Goal: Task Accomplishment & Management: Complete application form

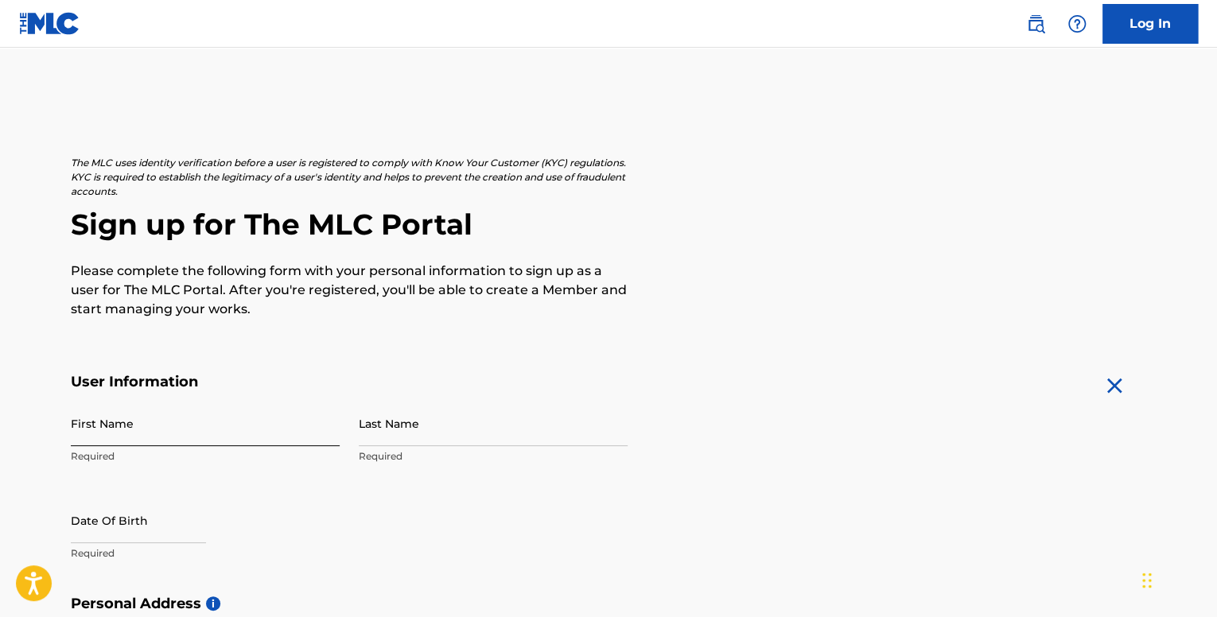
click at [134, 438] on input "First Name" at bounding box center [205, 423] width 269 height 45
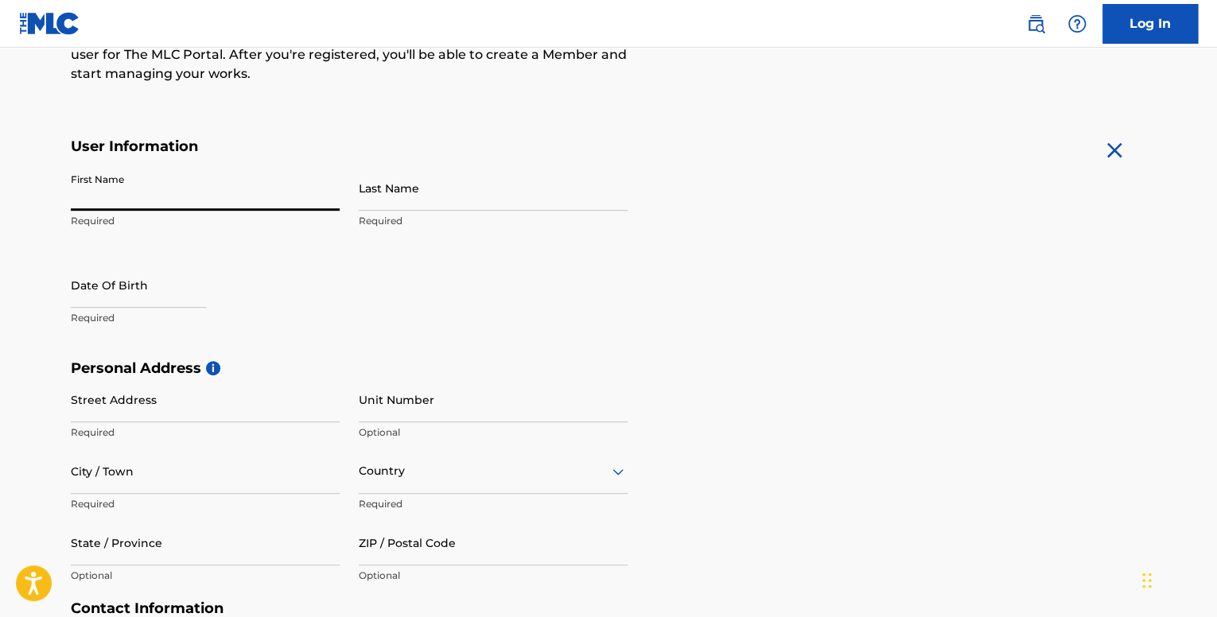
scroll to position [237, 0]
type input "[PERSON_NAME]"
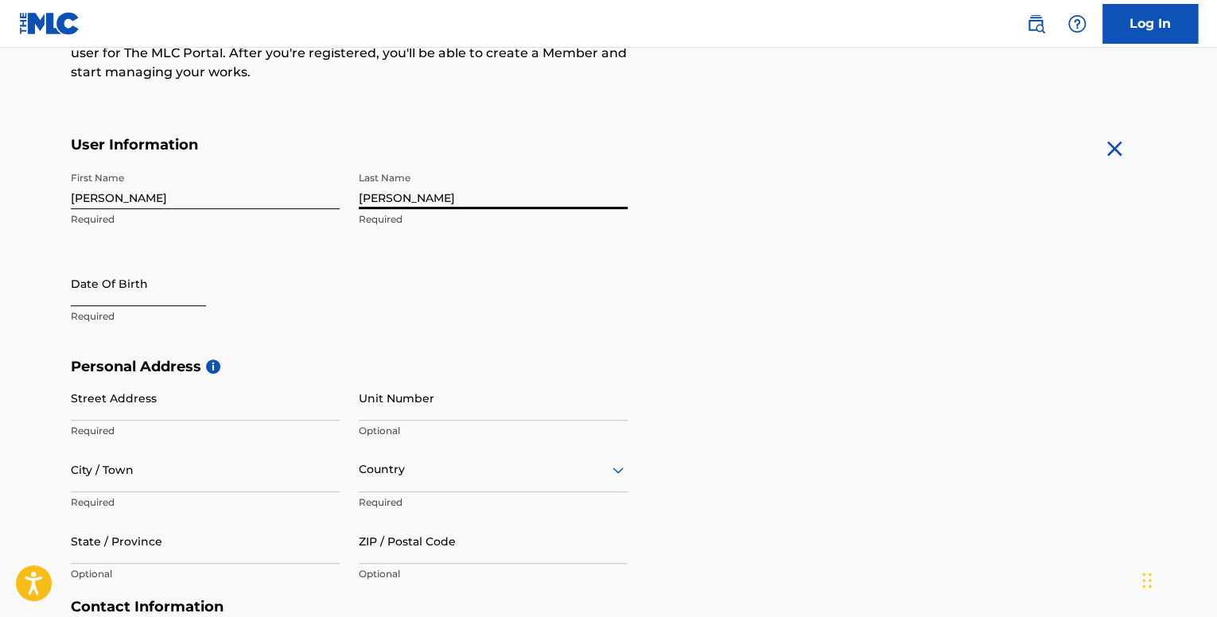
type input "[PERSON_NAME]"
select select "8"
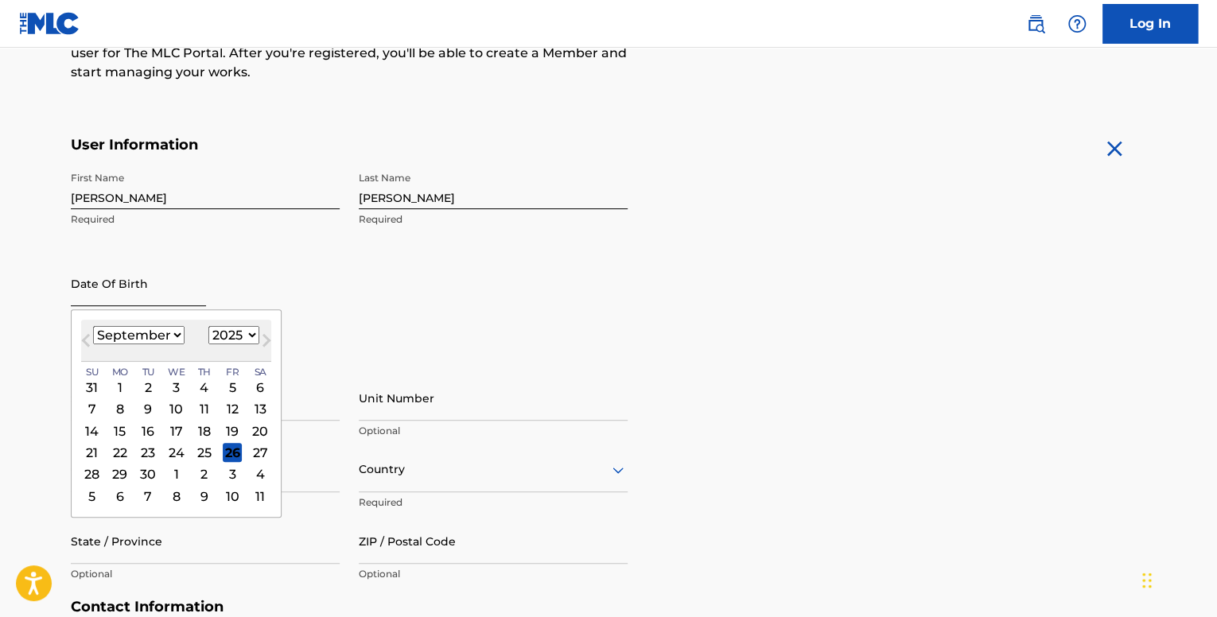
click at [184, 295] on input "text" at bounding box center [138, 283] width 135 height 45
click at [225, 338] on select "1899 1900 1901 1902 1903 1904 1905 1906 1907 1908 1909 1910 1911 1912 1913 1914…" at bounding box center [233, 335] width 51 height 18
select select "2003"
click at [208, 326] on select "1899 1900 1901 1902 1903 1904 1905 1906 1907 1908 1909 1910 1911 1912 1913 1914…" at bounding box center [233, 335] width 51 height 18
click at [172, 333] on select "January February March April May June July August September October November De…" at bounding box center [138, 335] width 91 height 18
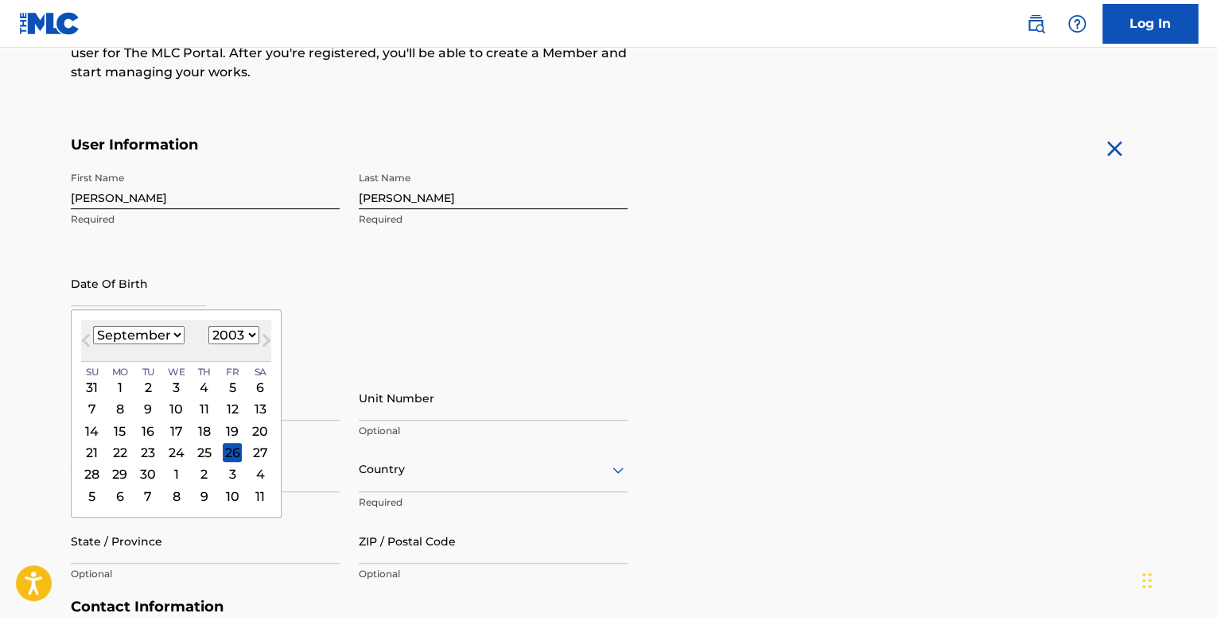
select select "4"
click at [93, 326] on select "January February March April May June July August September October November De…" at bounding box center [138, 335] width 91 height 18
click at [172, 472] on div "28" at bounding box center [176, 474] width 19 height 19
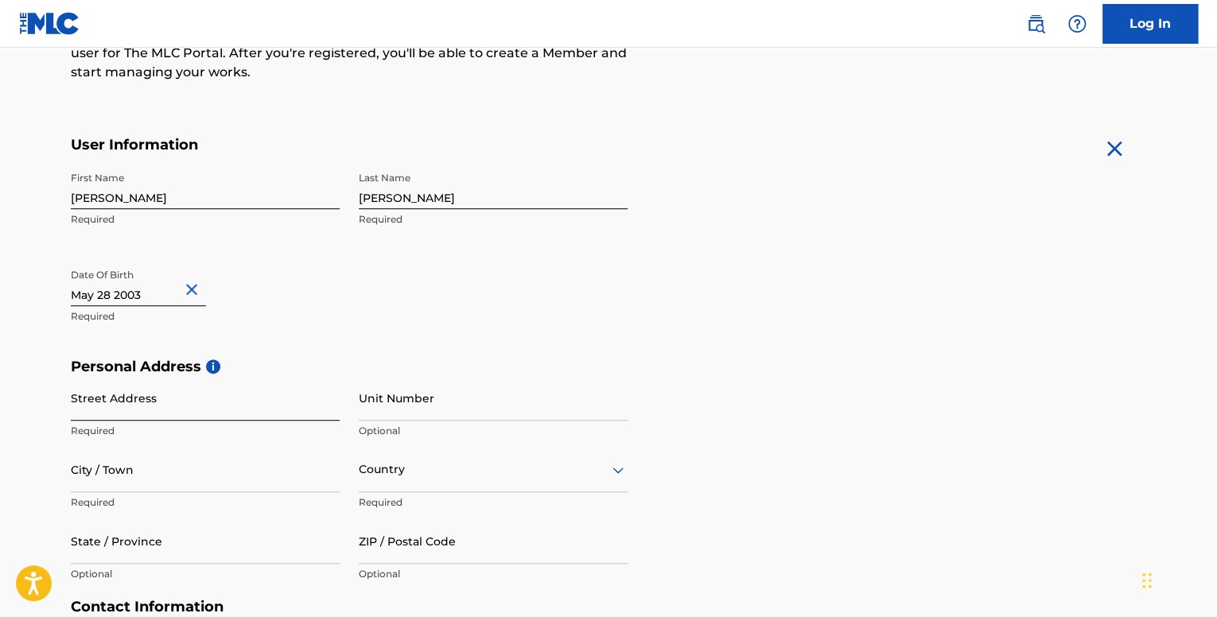
click at [178, 413] on input "Street Address" at bounding box center [205, 397] width 269 height 45
type input "[STREET_ADDRESS]"
click at [181, 469] on input "City / Town" at bounding box center [205, 469] width 269 height 45
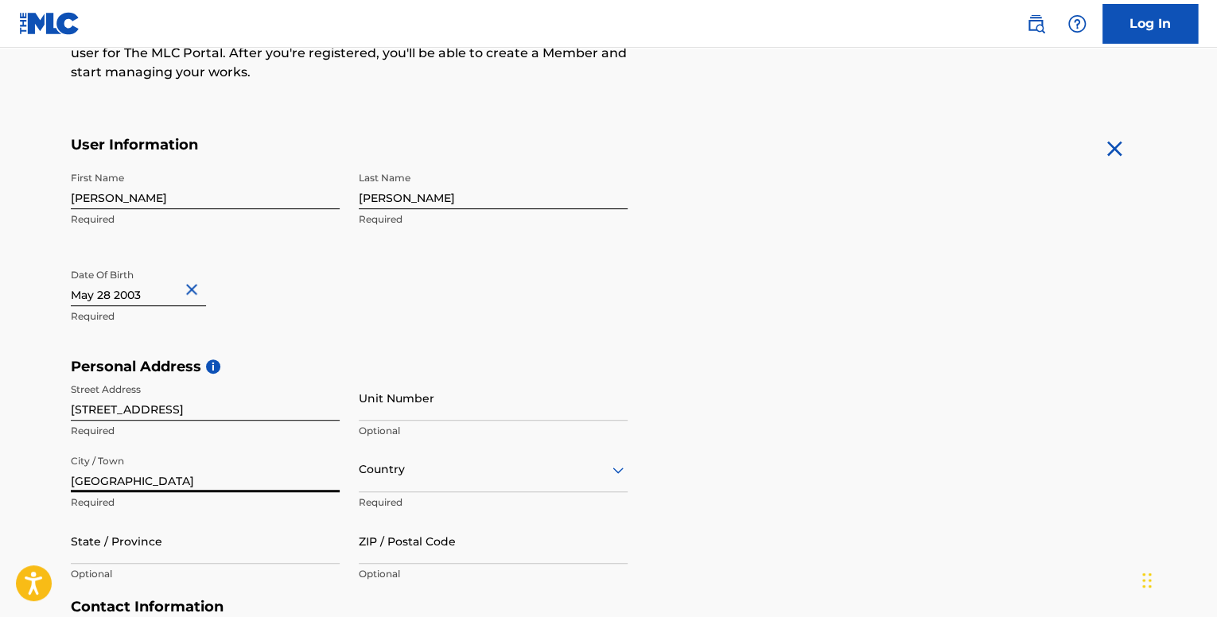
type input "[GEOGRAPHIC_DATA]"
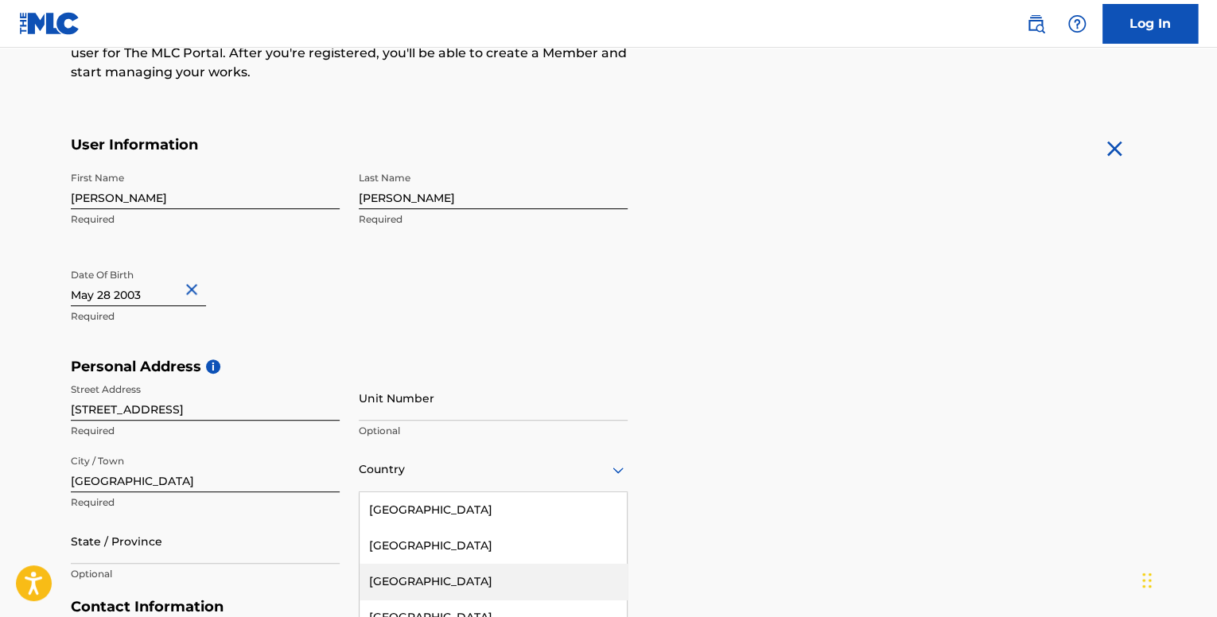
scroll to position [351, 0]
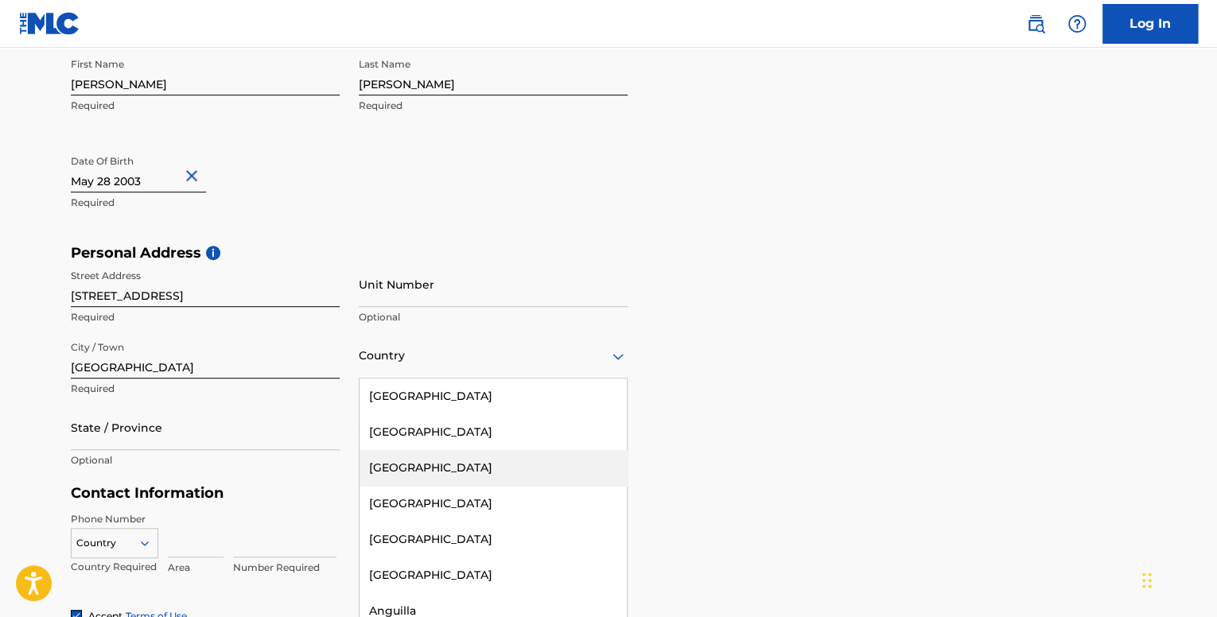
click at [388, 379] on div "223 results available. Use Up and Down to choose options, press Enter to select…" at bounding box center [493, 355] width 269 height 45
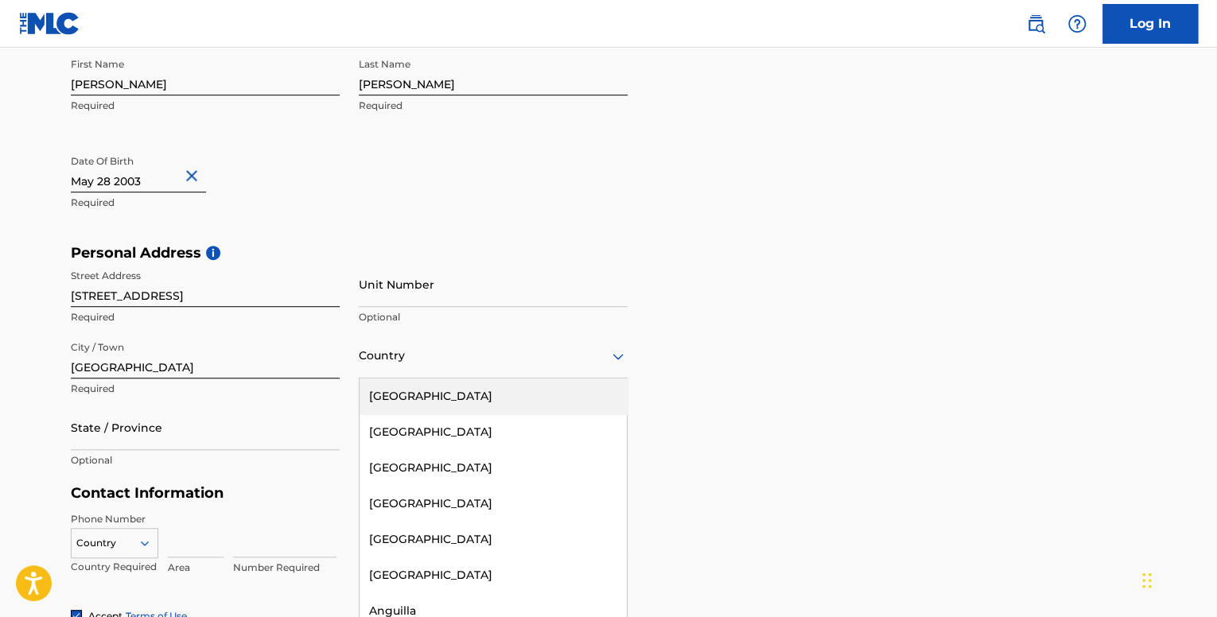
click at [449, 398] on div "[GEOGRAPHIC_DATA]" at bounding box center [493, 397] width 267 height 36
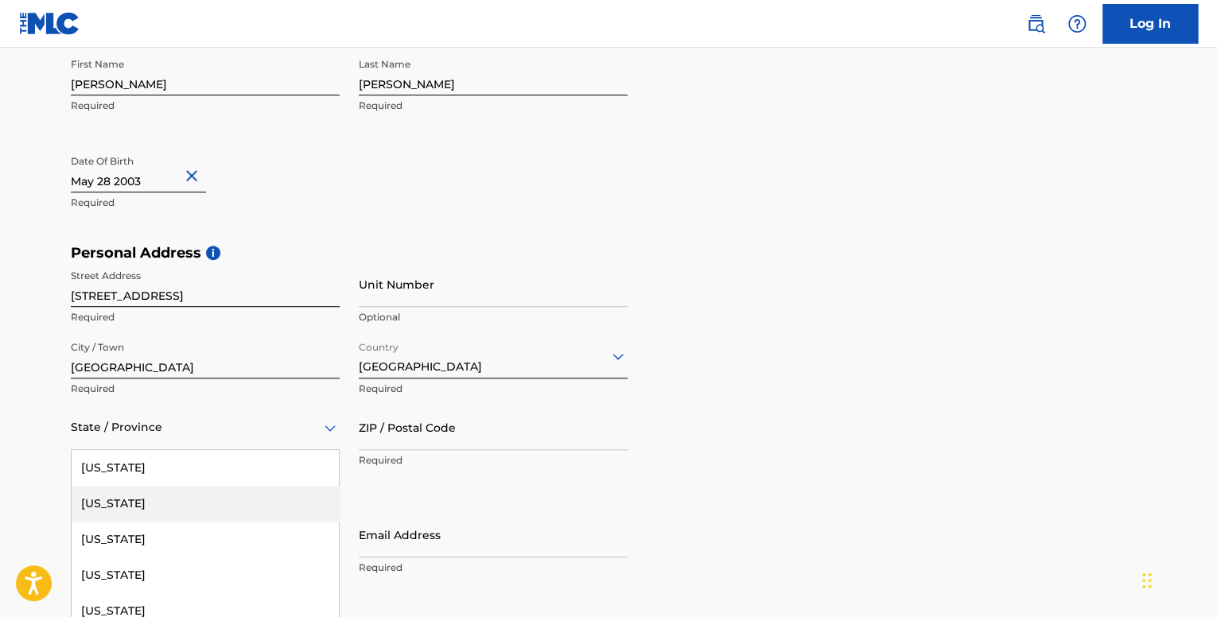
scroll to position [423, 0]
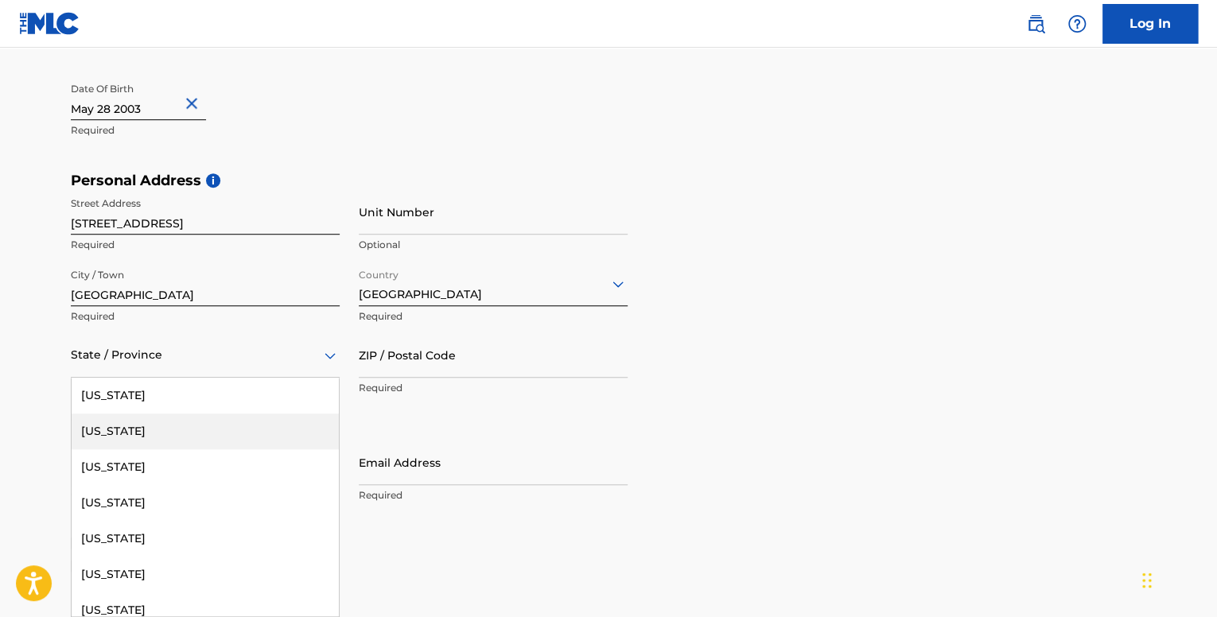
click at [236, 378] on div "57 results available. Use Up and Down to choose options, press Enter to select …" at bounding box center [205, 355] width 269 height 45
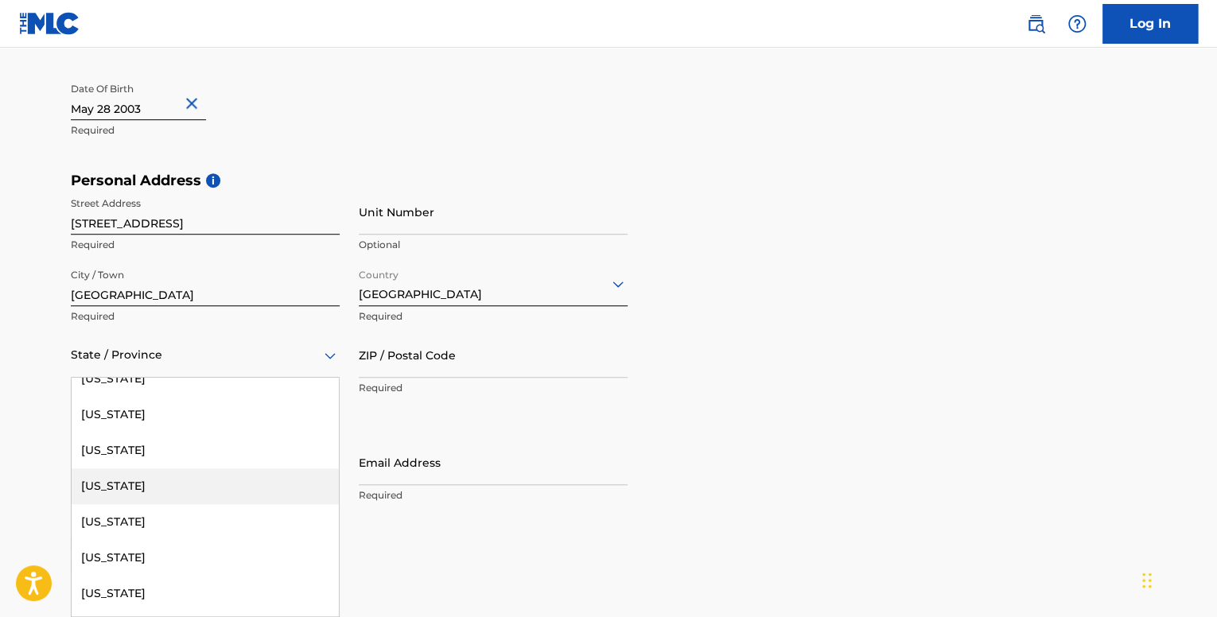
scroll to position [232, 0]
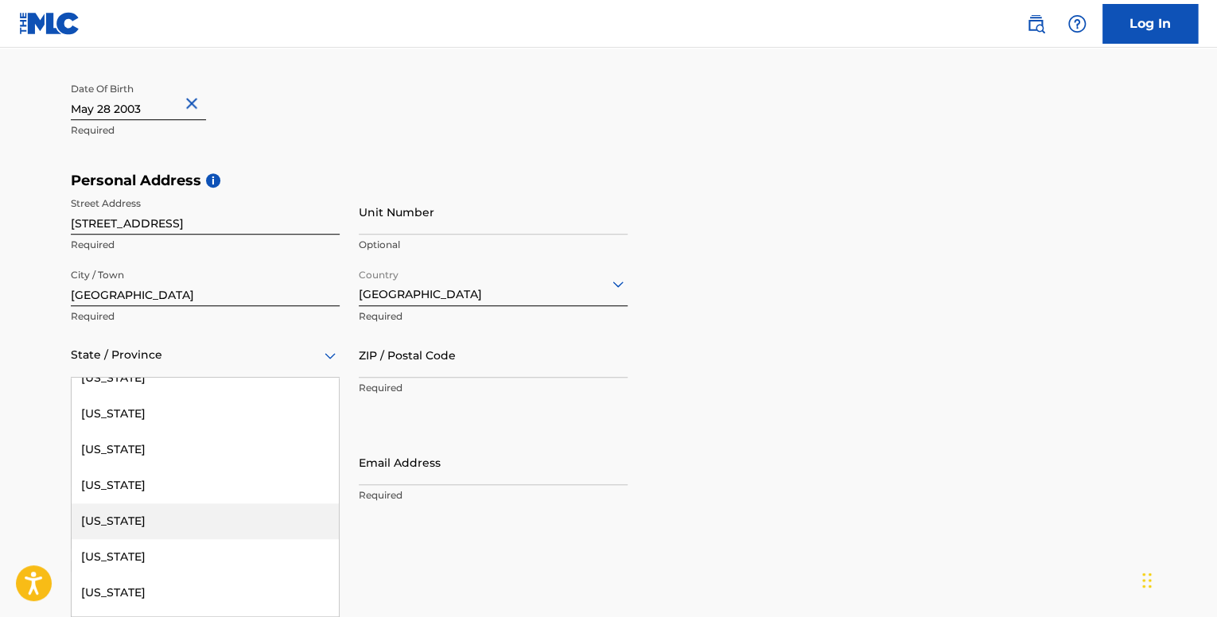
click at [134, 514] on div "[US_STATE]" at bounding box center [205, 522] width 267 height 36
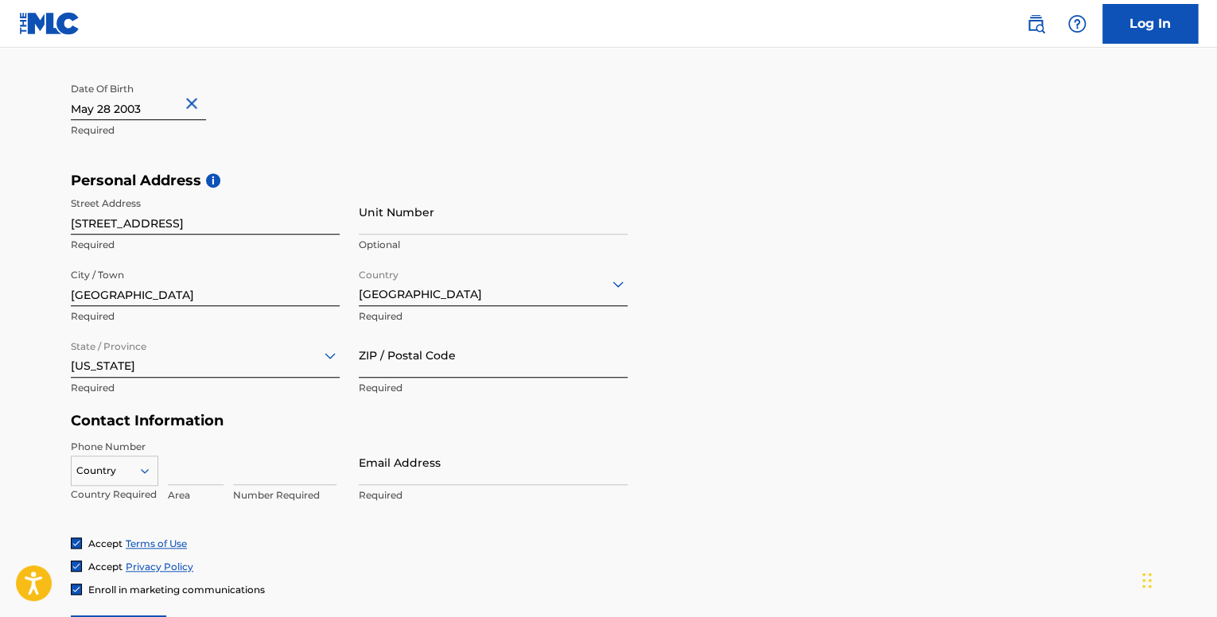
click at [442, 365] on input "ZIP / Postal Code" at bounding box center [493, 355] width 269 height 45
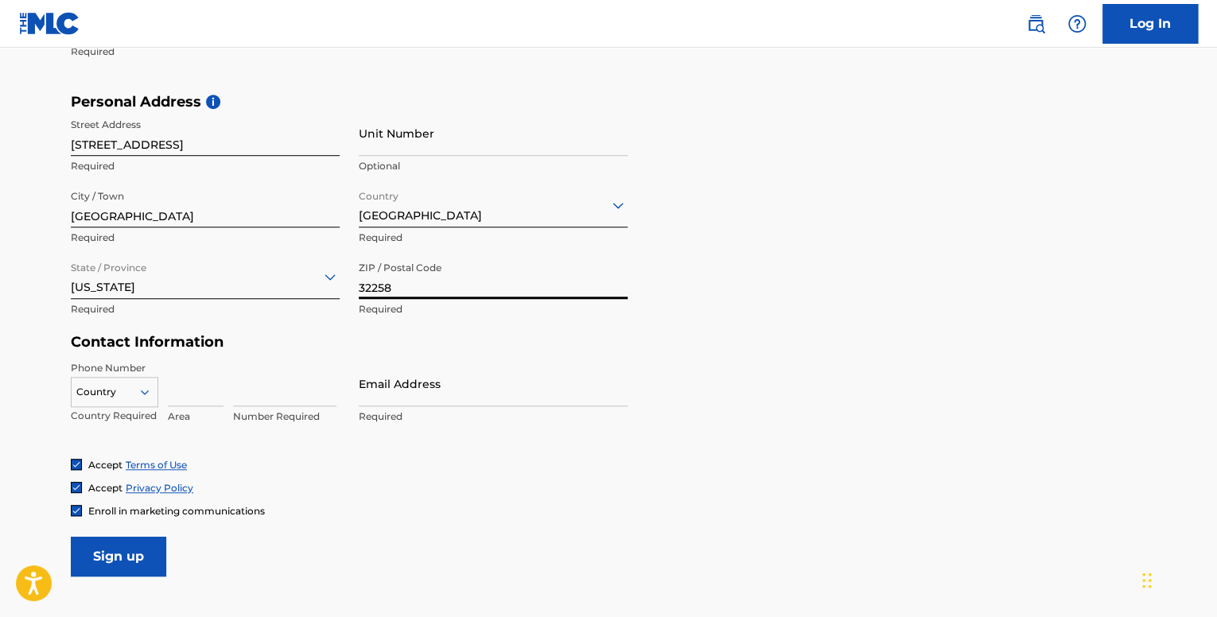
type input "32258"
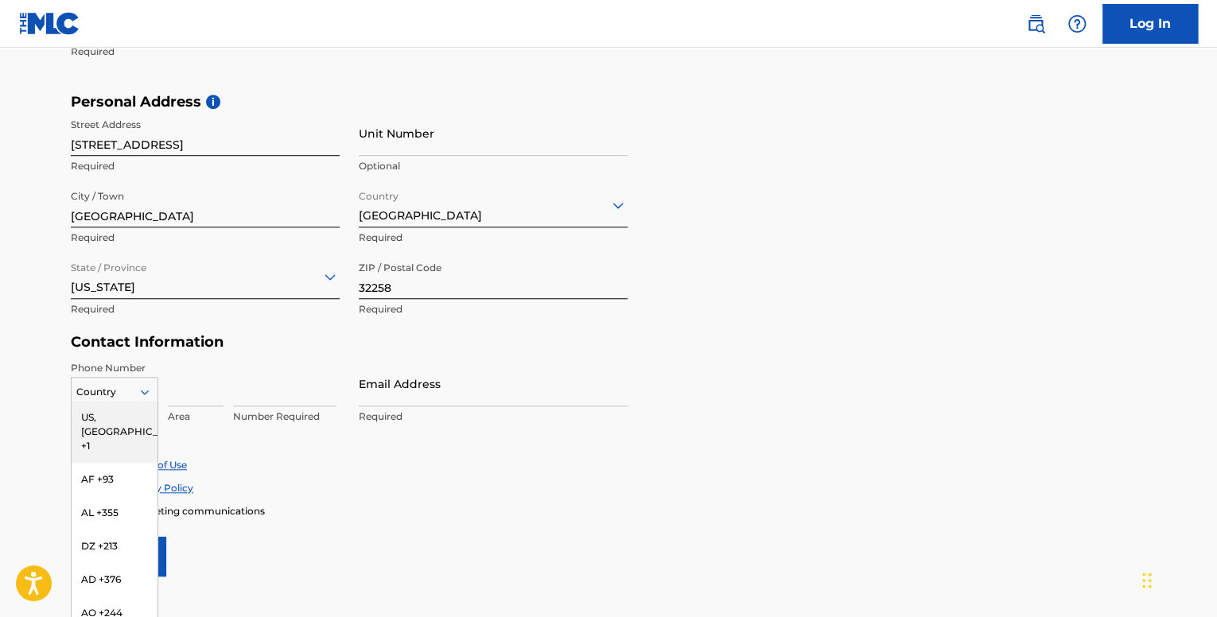
scroll to position [524, 0]
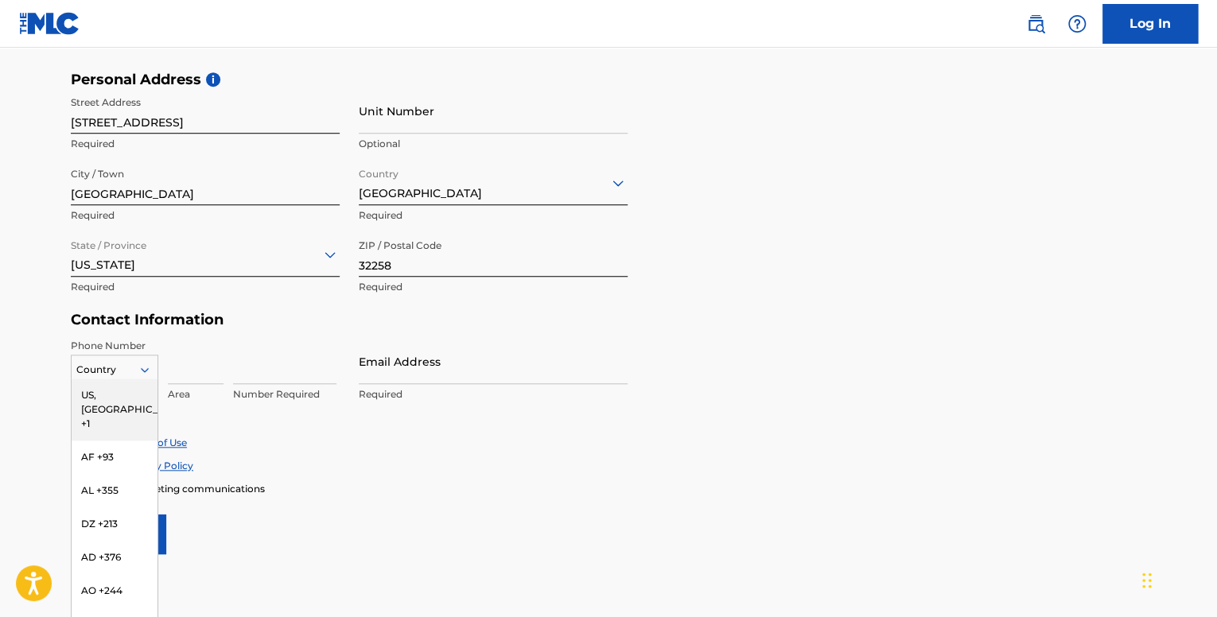
click at [141, 379] on div "216 results available. Use Up and Down to choose options, press Enter to select…" at bounding box center [115, 367] width 88 height 24
click at [116, 399] on div "US, [GEOGRAPHIC_DATA] +1" at bounding box center [115, 410] width 86 height 62
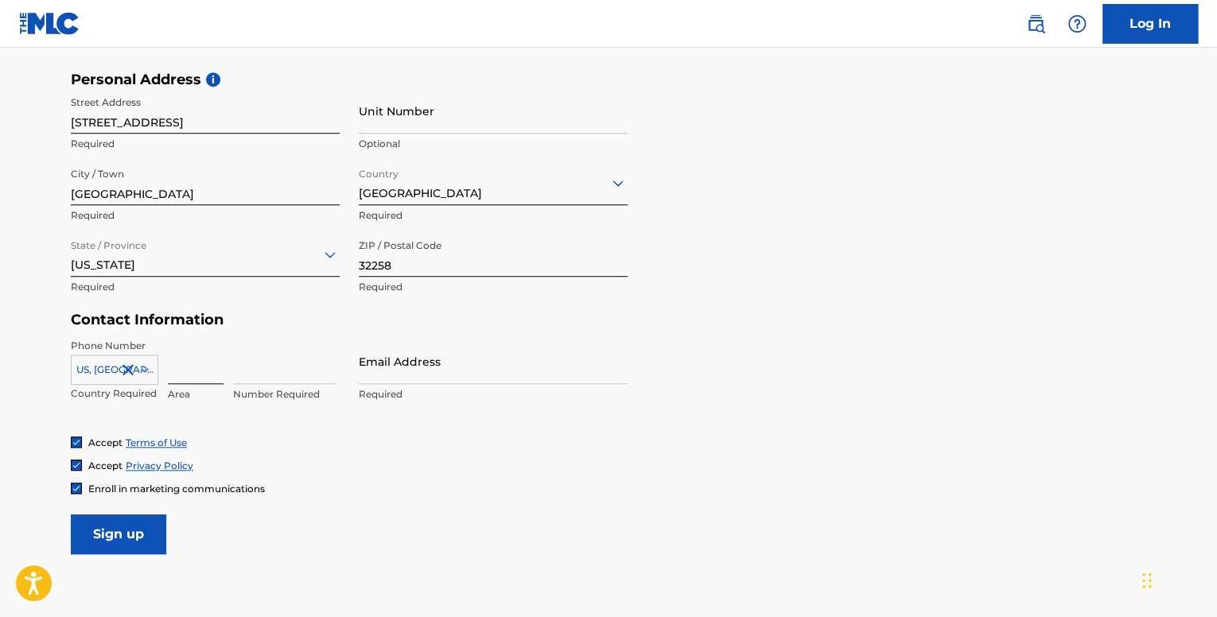
click at [197, 379] on input at bounding box center [196, 361] width 56 height 45
type input "904"
click at [286, 373] on input at bounding box center [284, 361] width 103 height 45
type input "3"
type input "3786015"
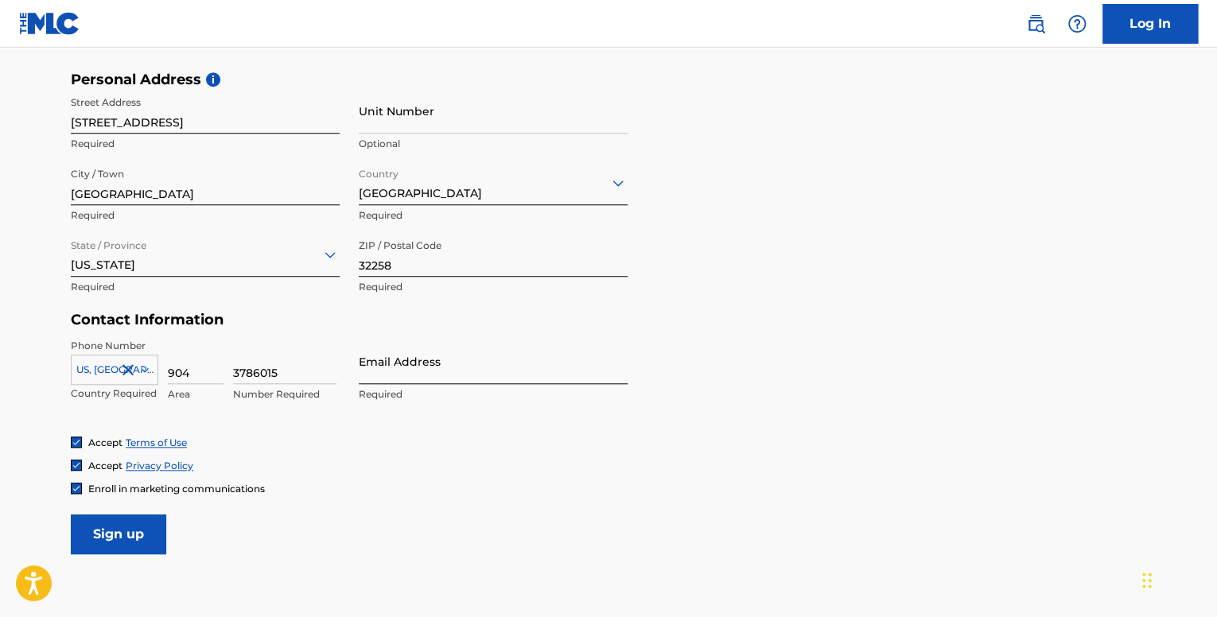
click at [391, 377] on input "Email Address" at bounding box center [493, 361] width 269 height 45
type input "[PERSON_NAME][EMAIL_ADDRESS][DOMAIN_NAME]"
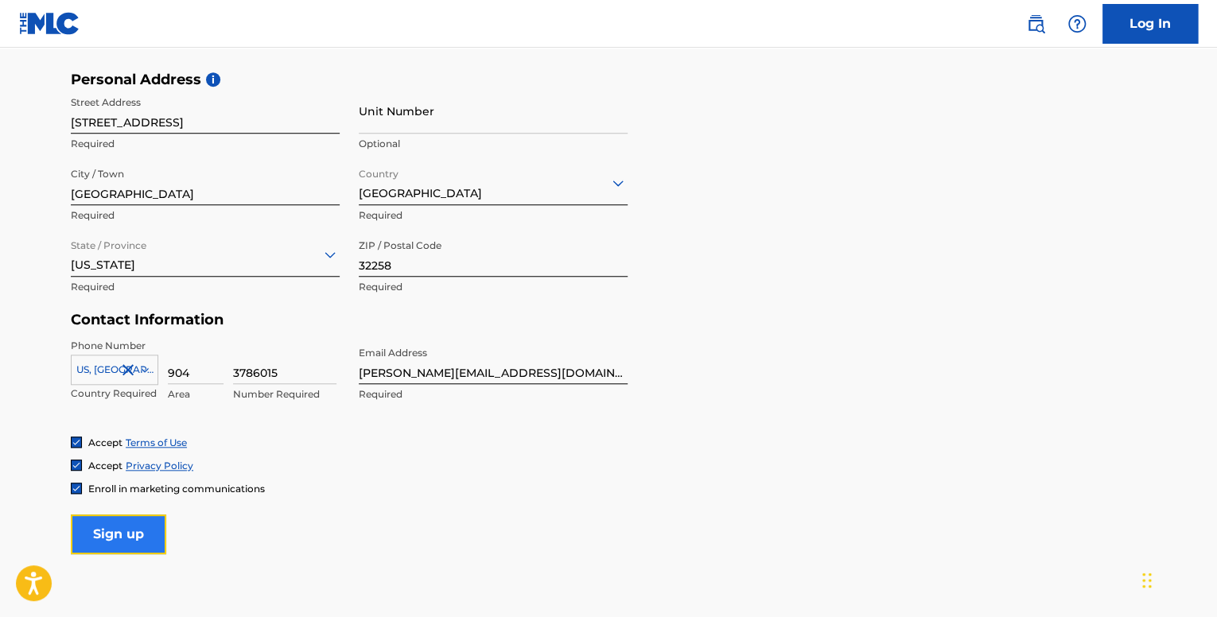
click at [99, 529] on input "Sign up" at bounding box center [118, 535] width 95 height 40
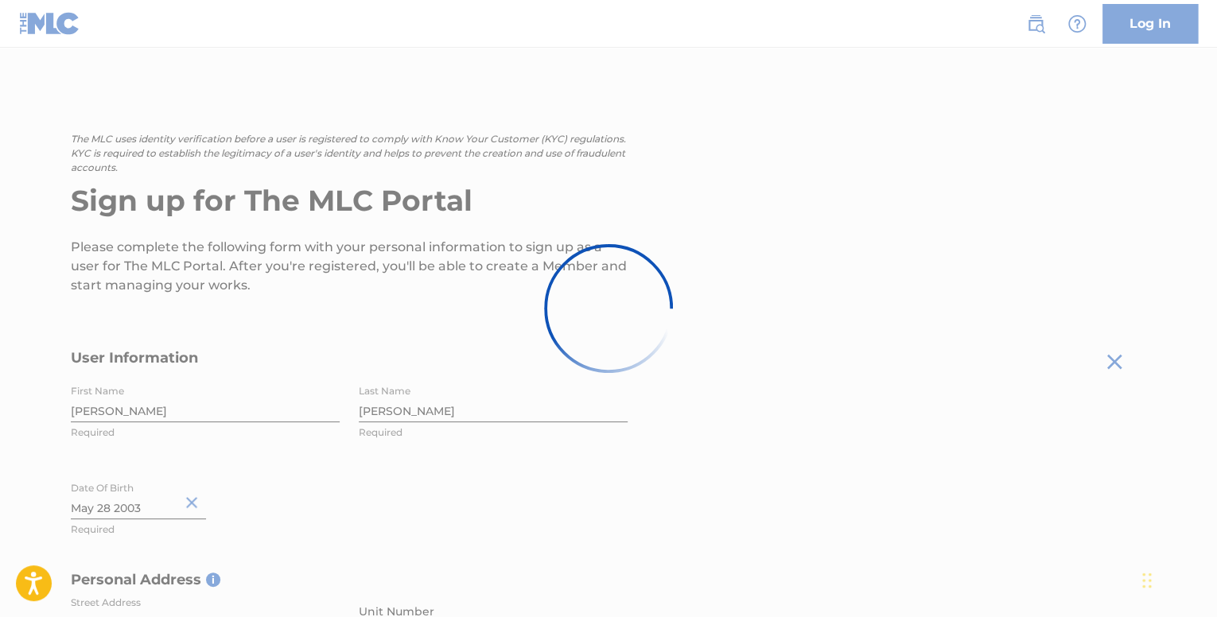
scroll to position [0, 0]
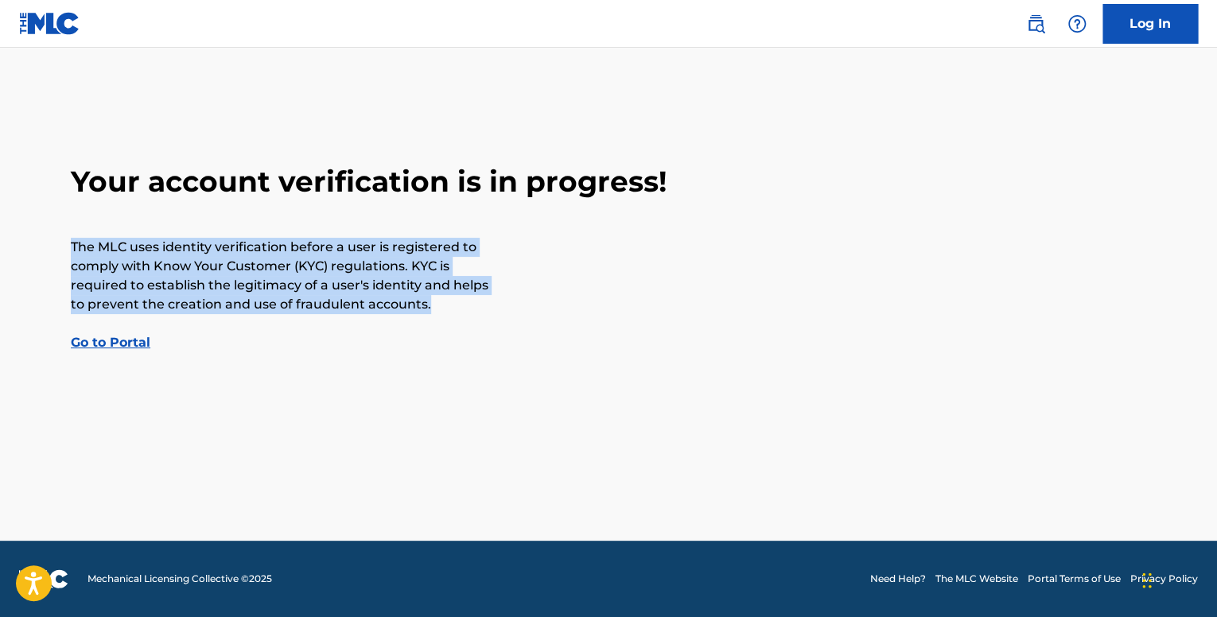
drag, startPoint x: 452, startPoint y: 309, endPoint x: 45, endPoint y: 252, distance: 411.3
click at [45, 252] on main "Your account verification is in progress! The MLC uses identity verification be…" at bounding box center [608, 294] width 1217 height 493
click at [312, 296] on p "The MLC uses identity verification before a user is registered to comply with K…" at bounding box center [282, 276] width 422 height 76
click at [399, 306] on p "The MLC uses identity verification before a user is registered to comply with K…" at bounding box center [282, 276] width 422 height 76
drag, startPoint x: 92, startPoint y: 242, endPoint x: 471, endPoint y: 294, distance: 382.3
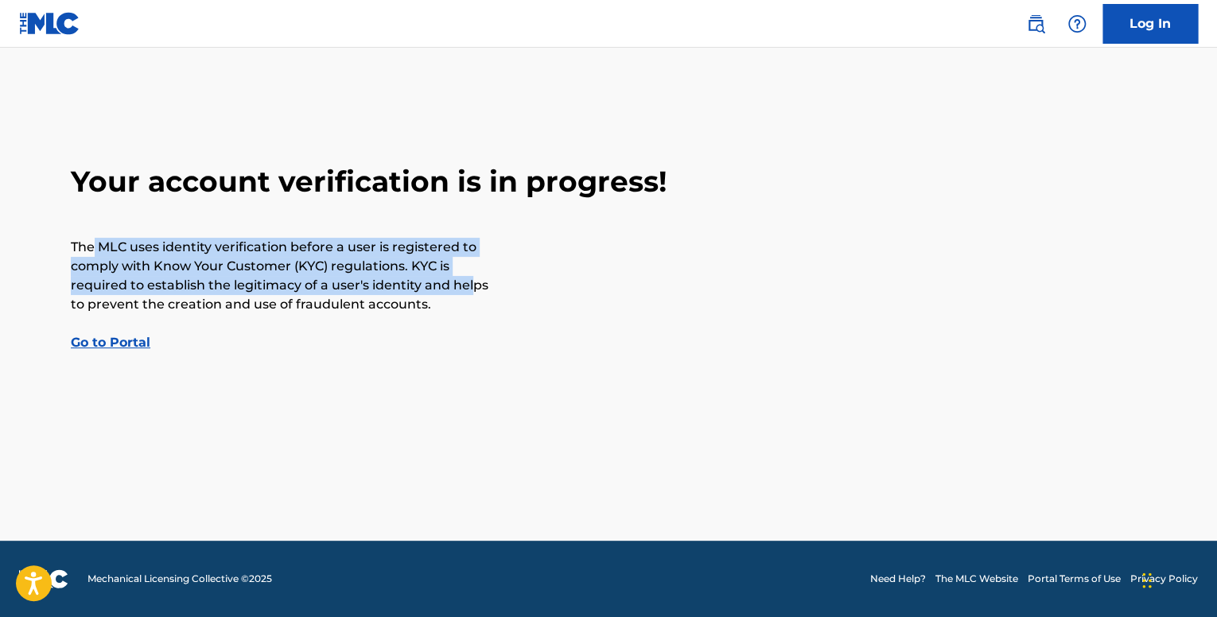
click at [471, 294] on p "The MLC uses identity verification before a user is registered to comply with K…" at bounding box center [282, 276] width 422 height 76
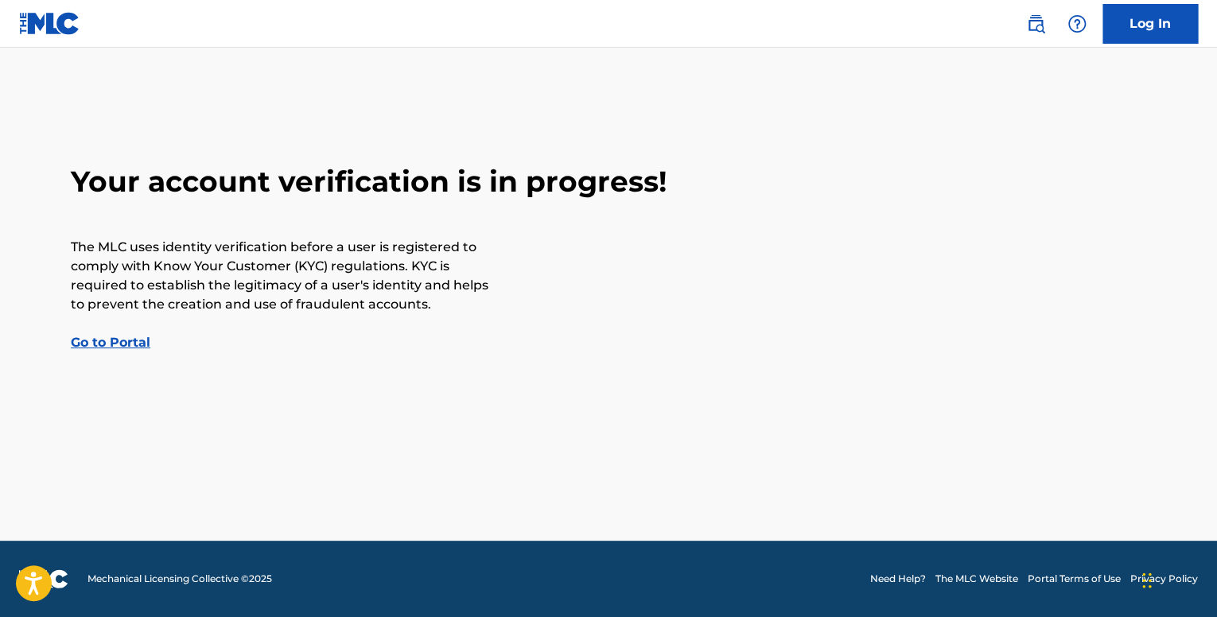
click at [494, 321] on div "Your account verification is in progress! The MLC uses identity verification be…" at bounding box center [609, 258] width 1114 height 189
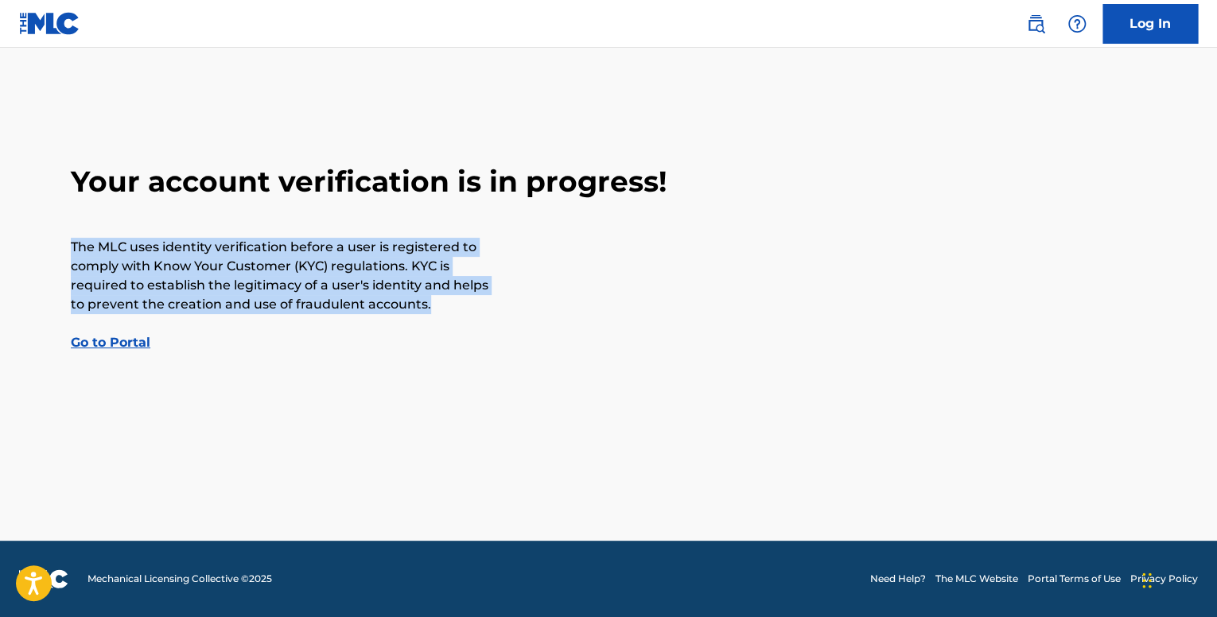
drag, startPoint x: 466, startPoint y: 313, endPoint x: 0, endPoint y: 248, distance: 470.6
click at [0, 248] on main "Your account verification is in progress! The MLC uses identity verification be…" at bounding box center [608, 294] width 1217 height 493
click at [86, 347] on link "Go to Portal" at bounding box center [111, 342] width 80 height 15
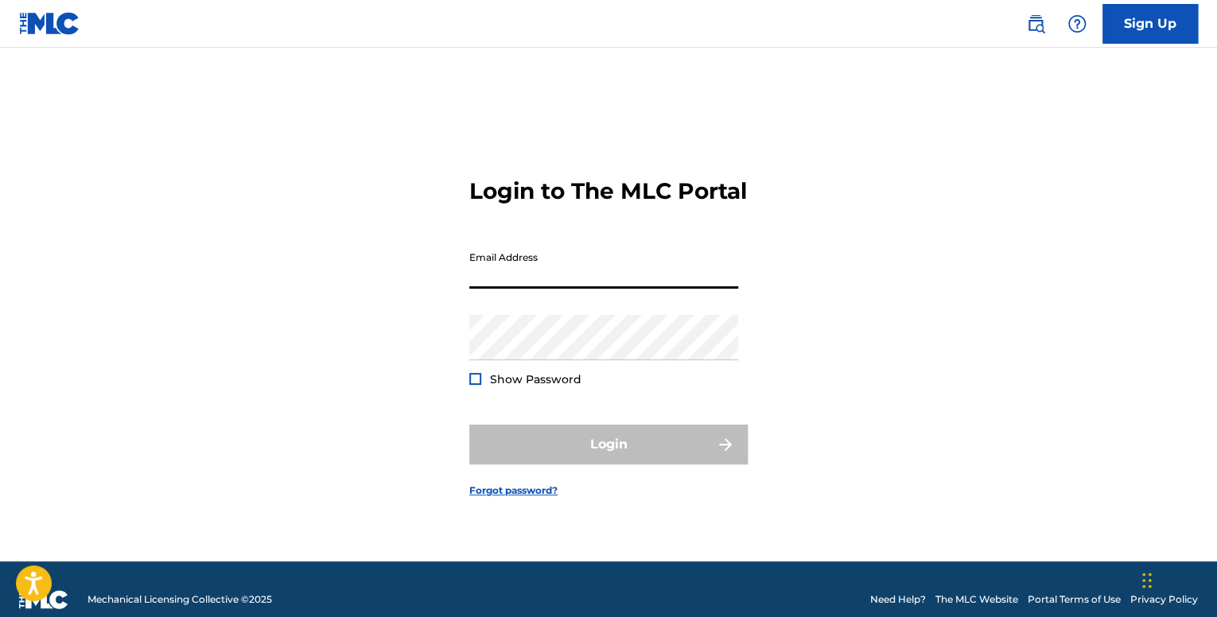
click at [538, 288] on input "Email Address" at bounding box center [603, 265] width 269 height 45
click at [494, 289] on input "Email Address" at bounding box center [603, 265] width 269 height 45
type input "MisterJ"
click at [476, 498] on link "Forgot password?" at bounding box center [513, 491] width 88 height 14
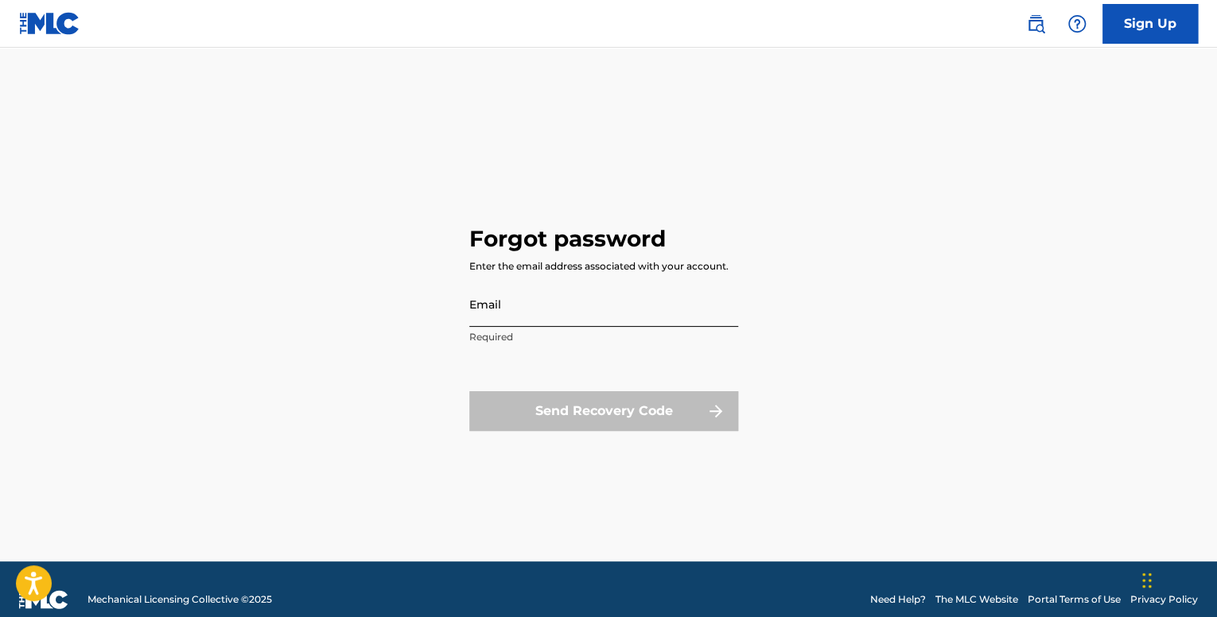
click at [539, 309] on input "Email" at bounding box center [603, 304] width 269 height 45
type input "[PERSON_NAME][EMAIL_ADDRESS][DOMAIN_NAME]"
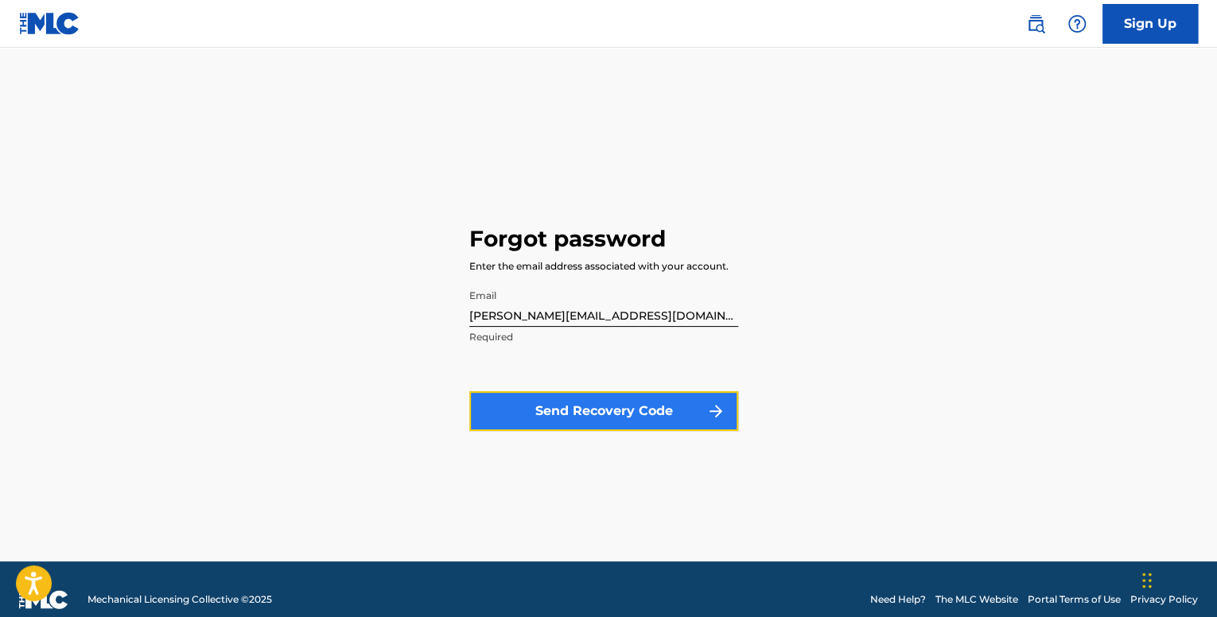
click at [590, 410] on button "Send Recovery Code" at bounding box center [603, 411] width 269 height 40
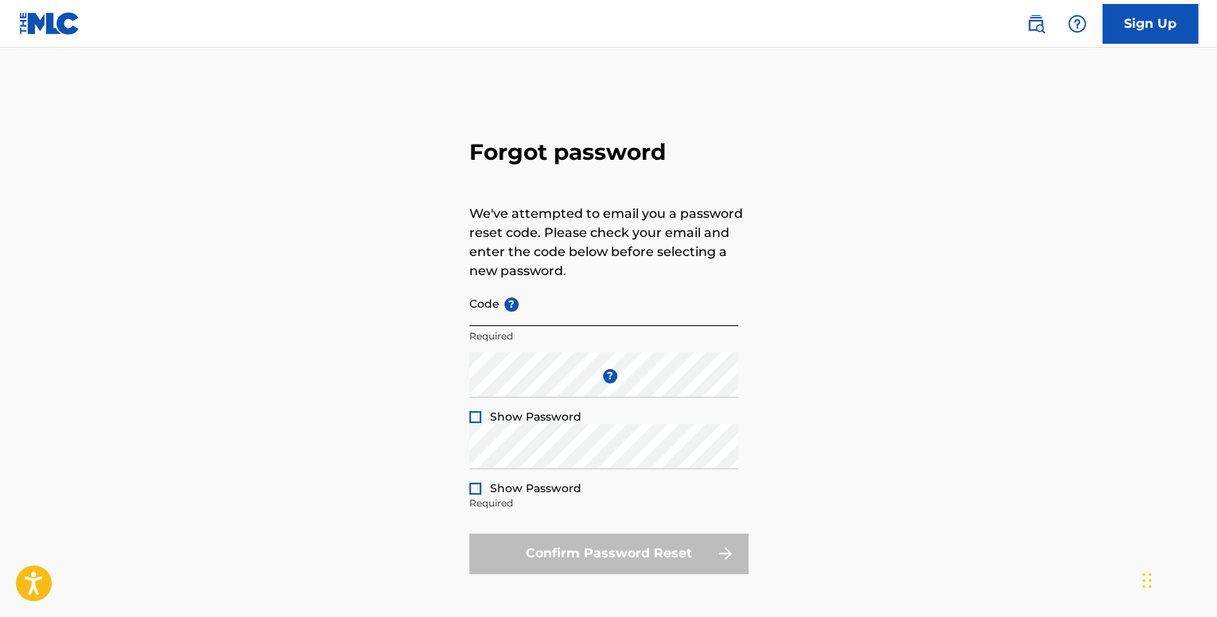
click at [562, 305] on input "Code ?" at bounding box center [603, 303] width 269 height 45
click at [578, 316] on input "Code ?" at bounding box center [603, 303] width 269 height 45
paste input "FP_5f377e9943af903bf7d5cedce653"
type input "FP_5f377e9943af903bf7d5cedce653"
click at [570, 419] on span "Show Password" at bounding box center [535, 417] width 91 height 14
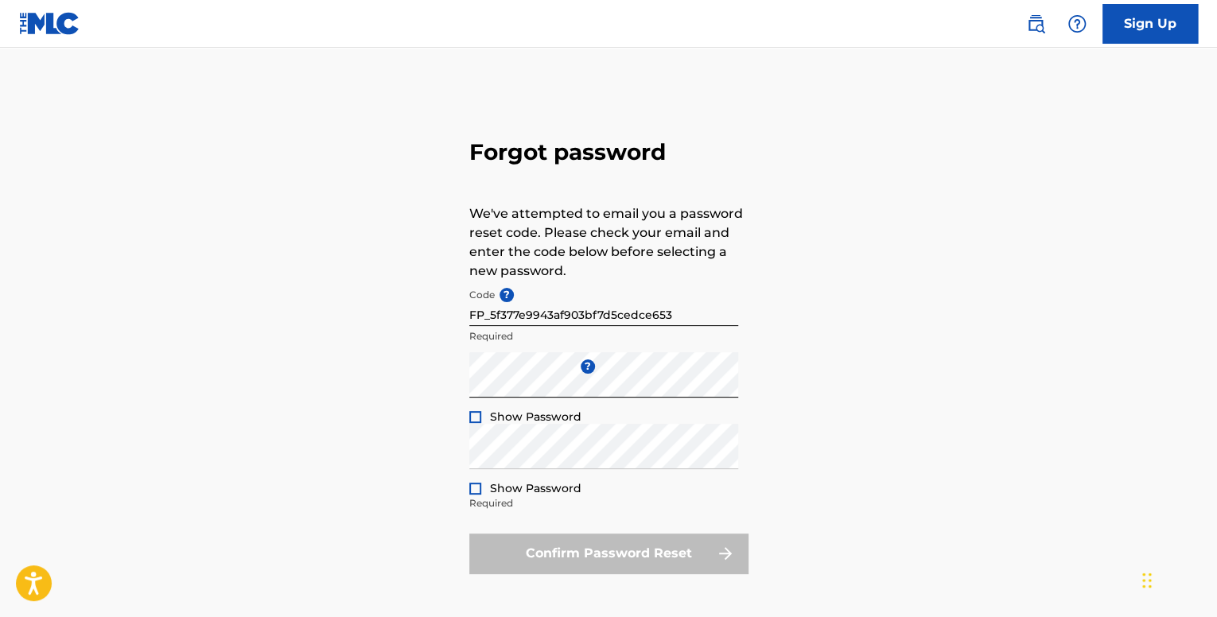
click at [471, 418] on div at bounding box center [475, 417] width 12 height 12
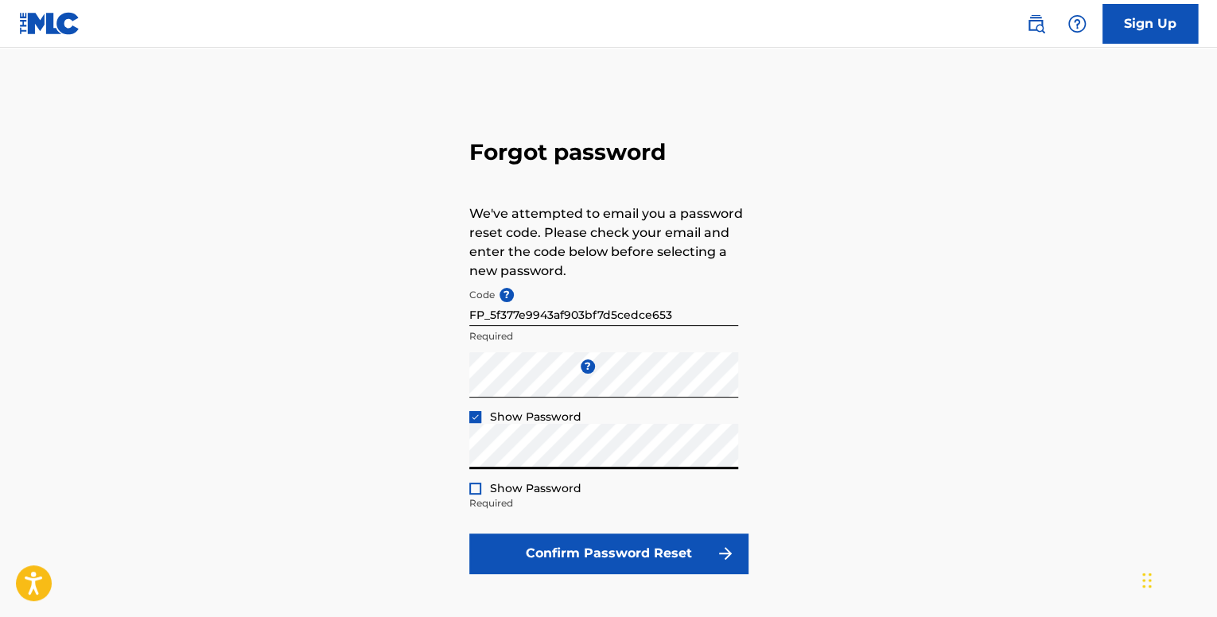
click at [527, 484] on span "Show Password" at bounding box center [535, 488] width 91 height 14
click at [484, 491] on div "Show Password" at bounding box center [525, 488] width 112 height 16
click at [476, 491] on div at bounding box center [475, 489] width 12 height 12
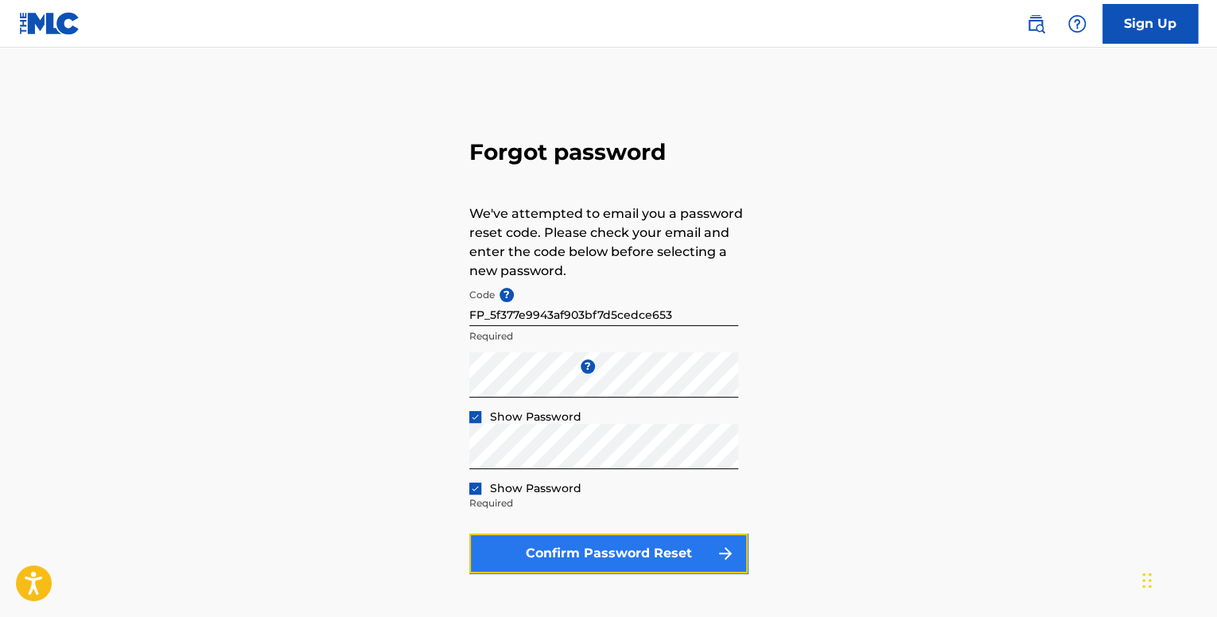
click at [531, 547] on button "Confirm Password Reset" at bounding box center [608, 554] width 278 height 40
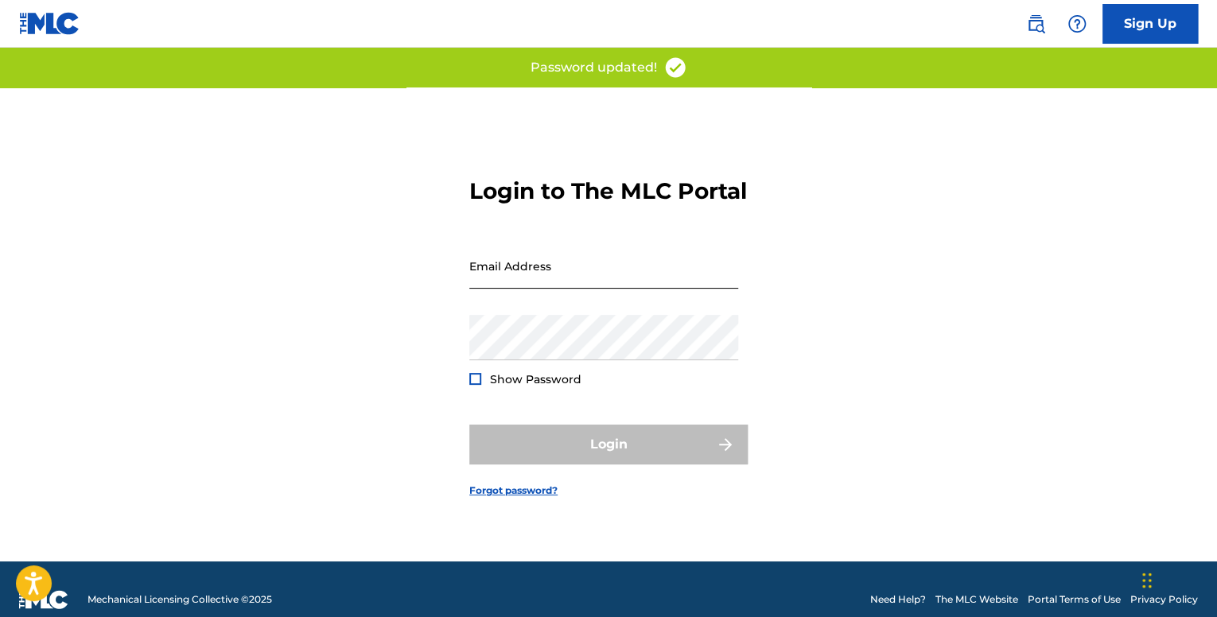
click at [614, 289] on input "Email Address" at bounding box center [603, 265] width 269 height 45
type input "[PERSON_NAME][EMAIL_ADDRESS][DOMAIN_NAME]"
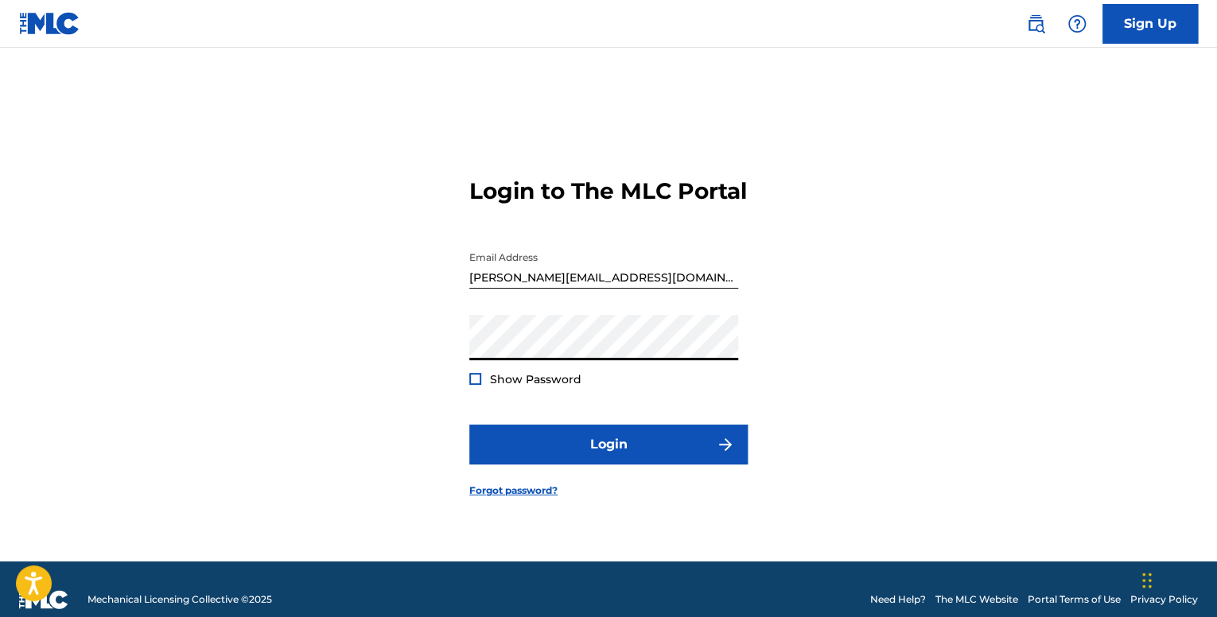
click at [469, 425] on button "Login" at bounding box center [608, 445] width 278 height 40
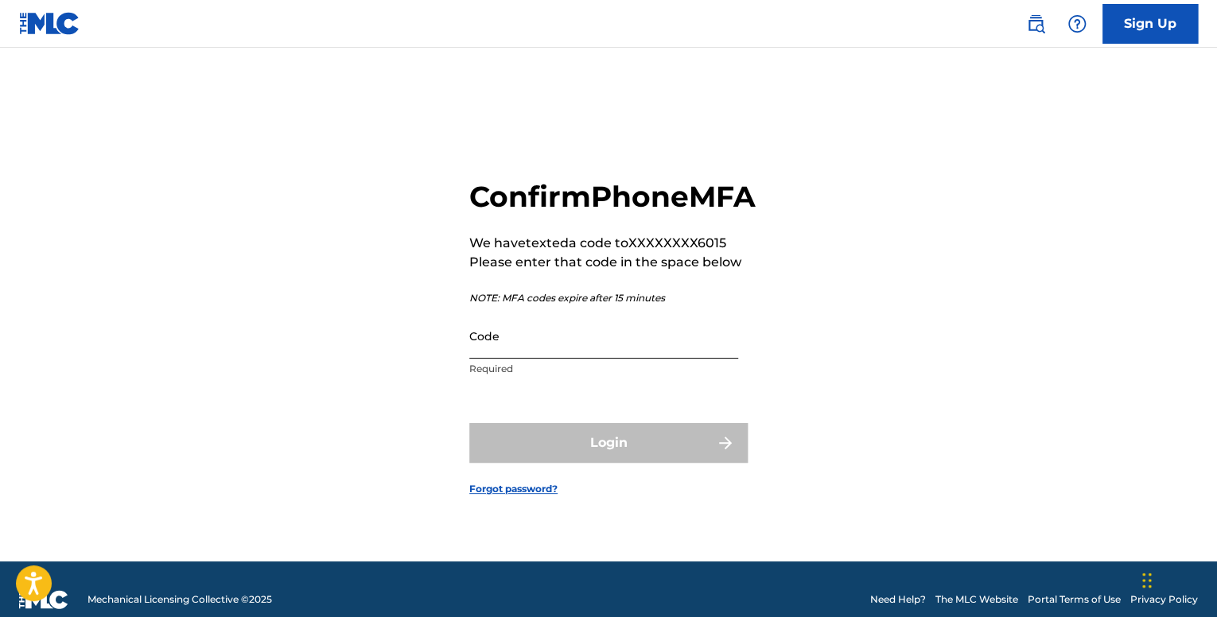
click at [642, 359] on input "Code" at bounding box center [603, 335] width 269 height 45
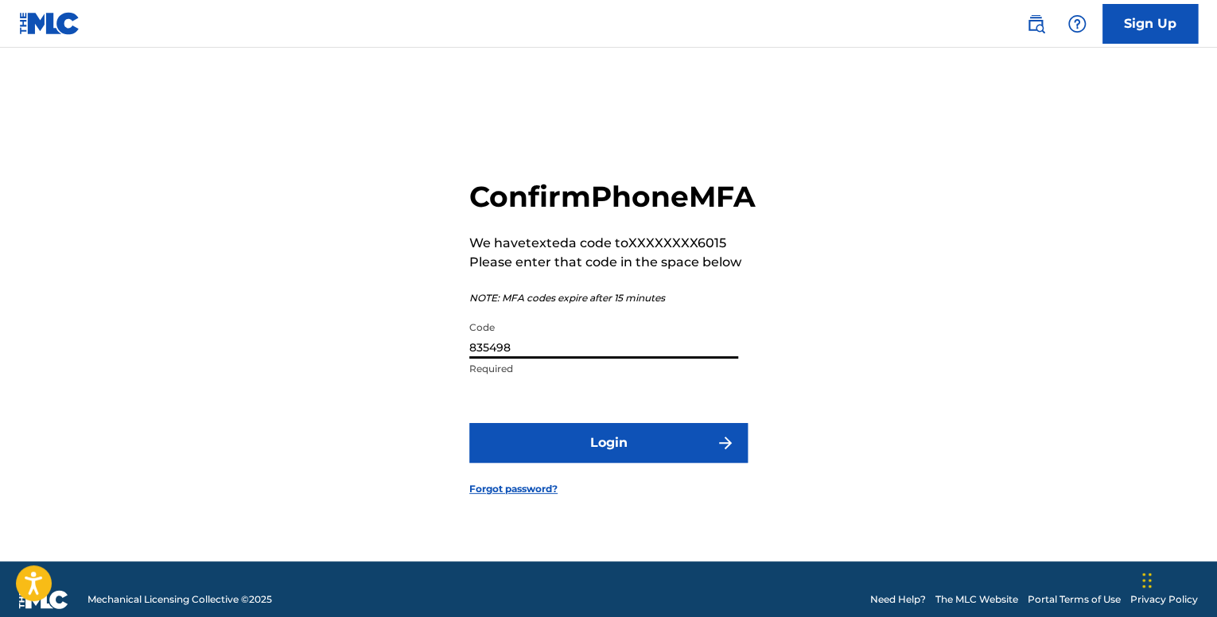
type input "835498"
click at [469, 423] on button "Login" at bounding box center [608, 443] width 278 height 40
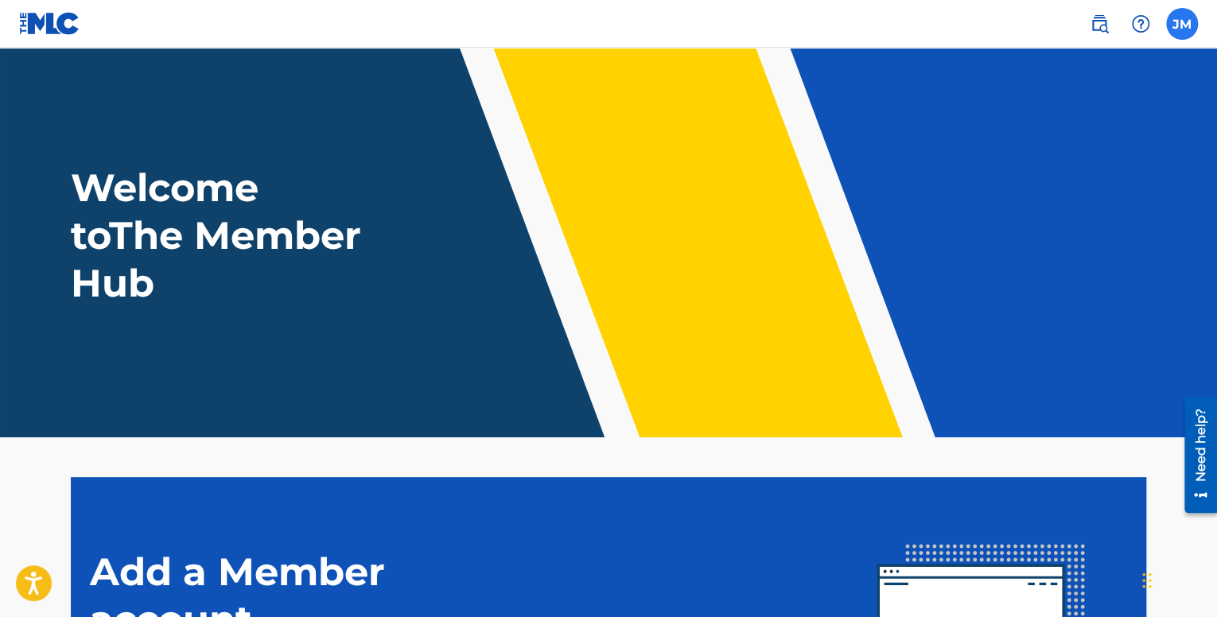
click at [1174, 25] on label at bounding box center [1182, 24] width 32 height 32
click at [1182, 24] on input "JM Jeremiah Martin jeremiah.martin052803@gmail.com Notification Preferences Pro…" at bounding box center [1182, 24] width 0 height 0
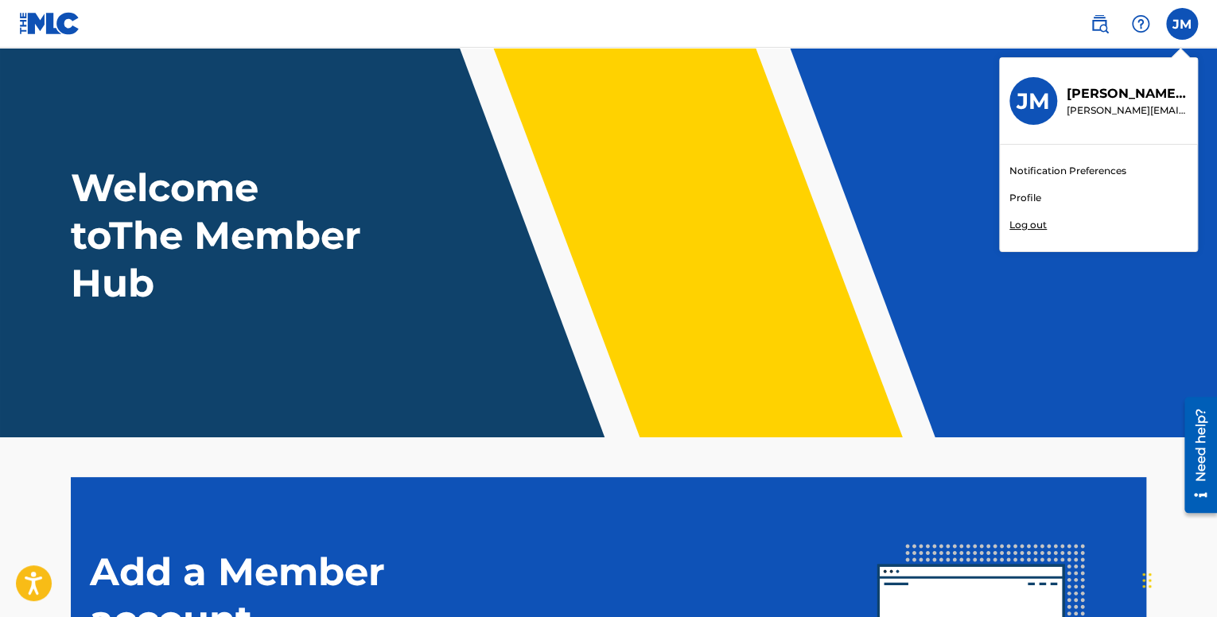
click at [849, 131] on header "Welcome to The Member Hub" at bounding box center [608, 243] width 1217 height 390
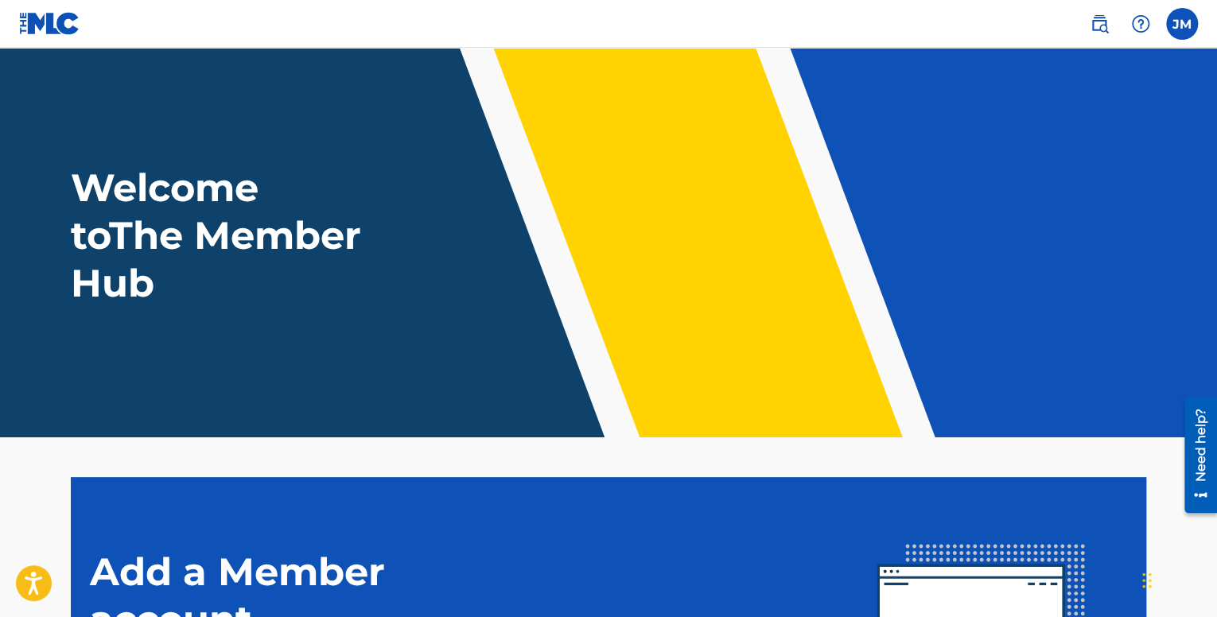
click at [41, 22] on img at bounding box center [49, 23] width 61 height 23
click at [1196, 14] on div "JM JM Jeremiah Martin jeremiah.martin052803@gmail.com Notification Preferences …" at bounding box center [1136, 24] width 124 height 32
click at [1171, 21] on label at bounding box center [1182, 24] width 32 height 32
click at [1182, 24] on input "JM Jeremiah Martin jeremiah.martin052803@gmail.com Notification Preferences Pro…" at bounding box center [1182, 24] width 0 height 0
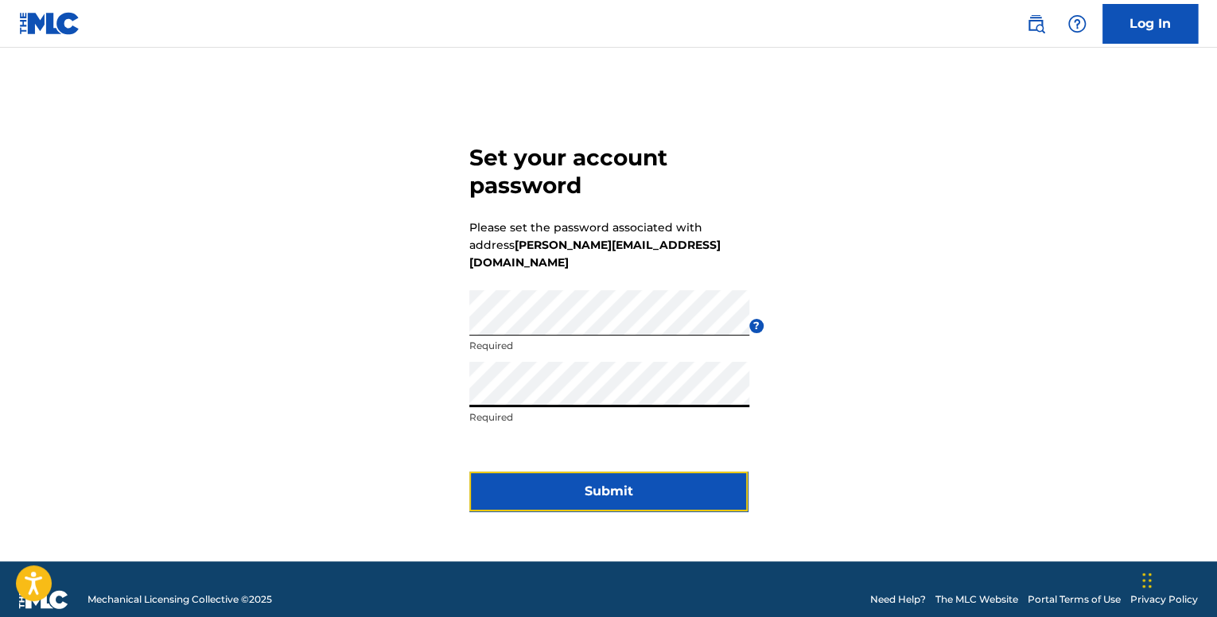
click at [597, 484] on button "Submit" at bounding box center [608, 492] width 278 height 40
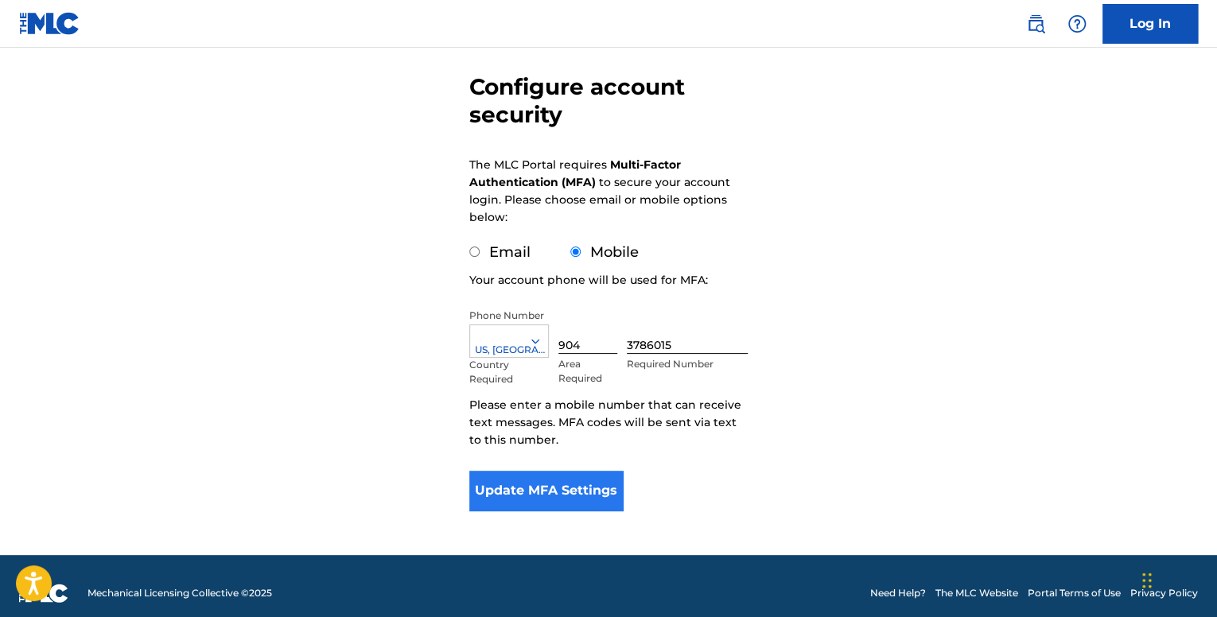
scroll to position [148, 0]
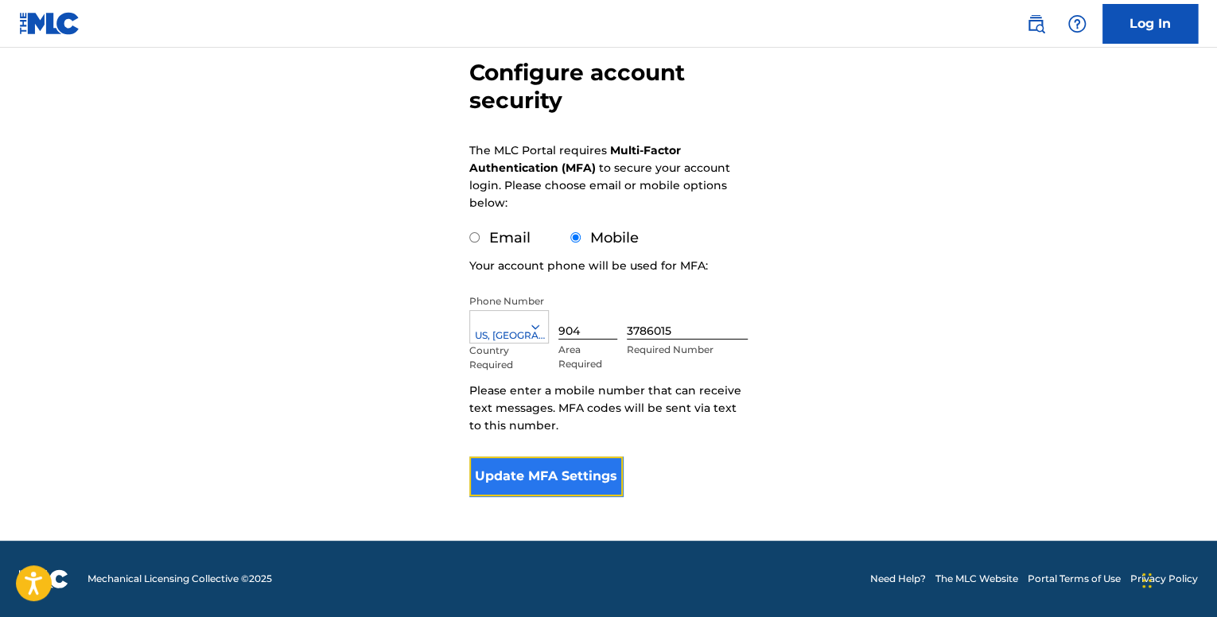
click at [585, 464] on button "Update MFA Settings" at bounding box center [546, 477] width 154 height 40
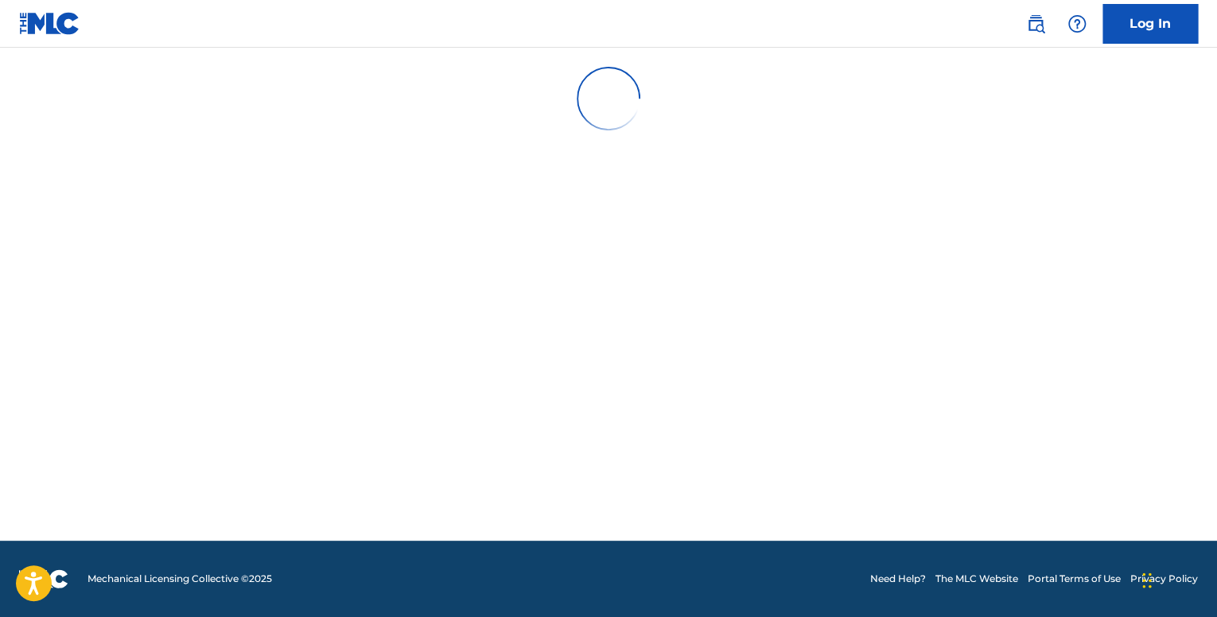
scroll to position [0, 0]
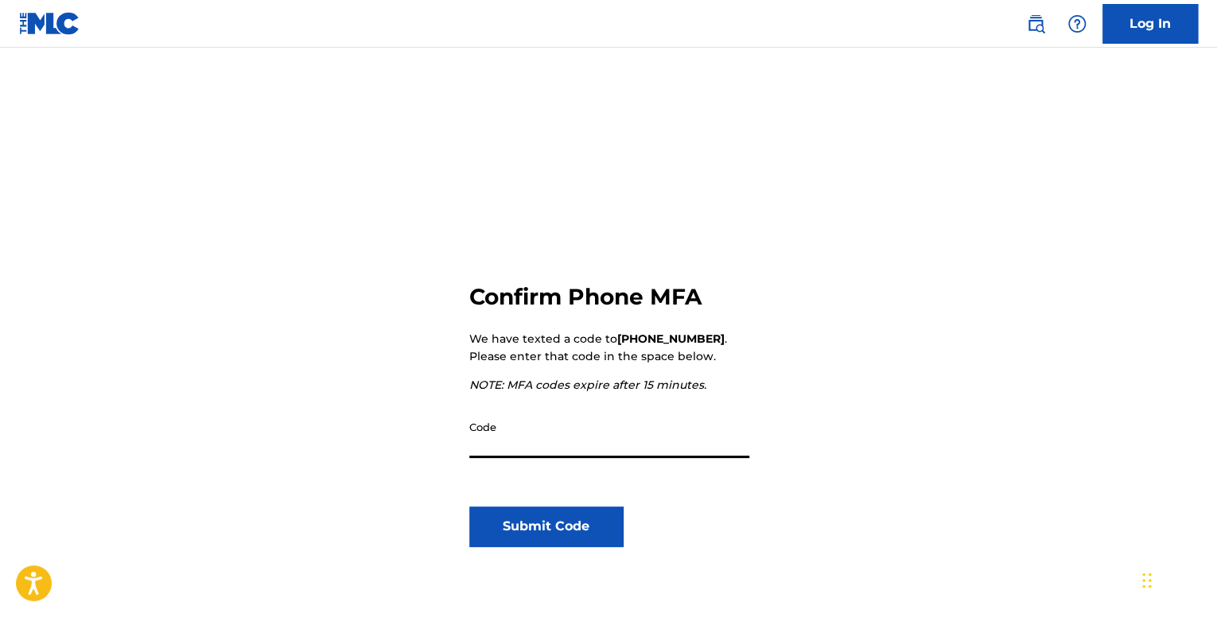
click at [607, 446] on input "Code" at bounding box center [609, 435] width 280 height 45
type input "463899"
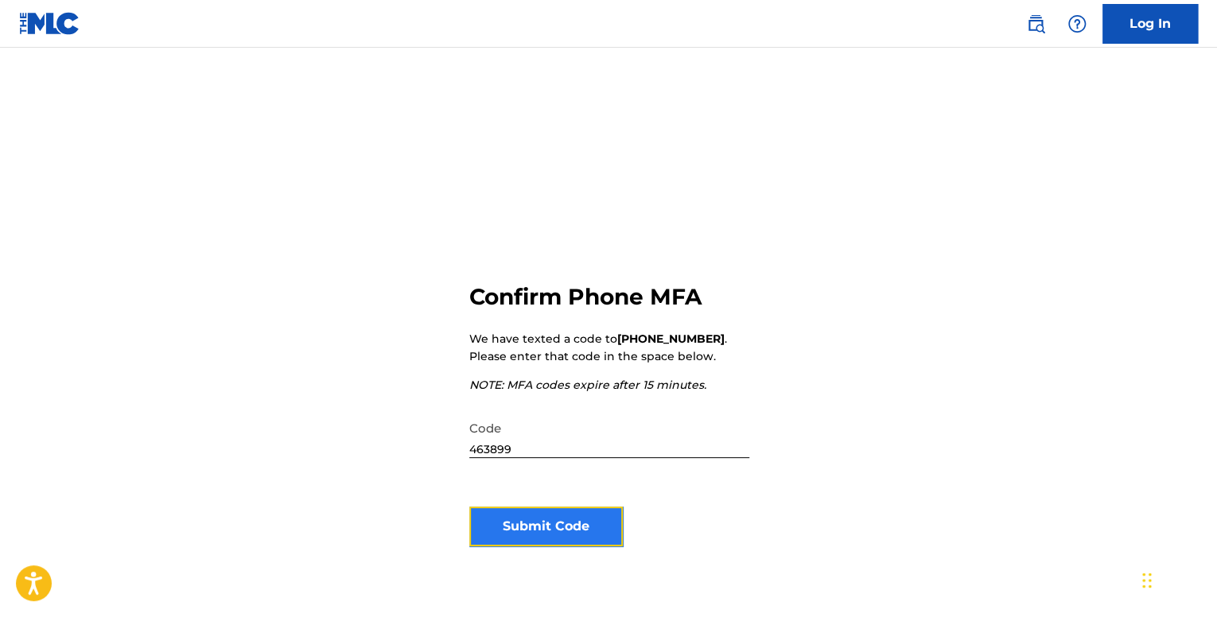
click at [579, 515] on button "Submit Code" at bounding box center [546, 527] width 154 height 40
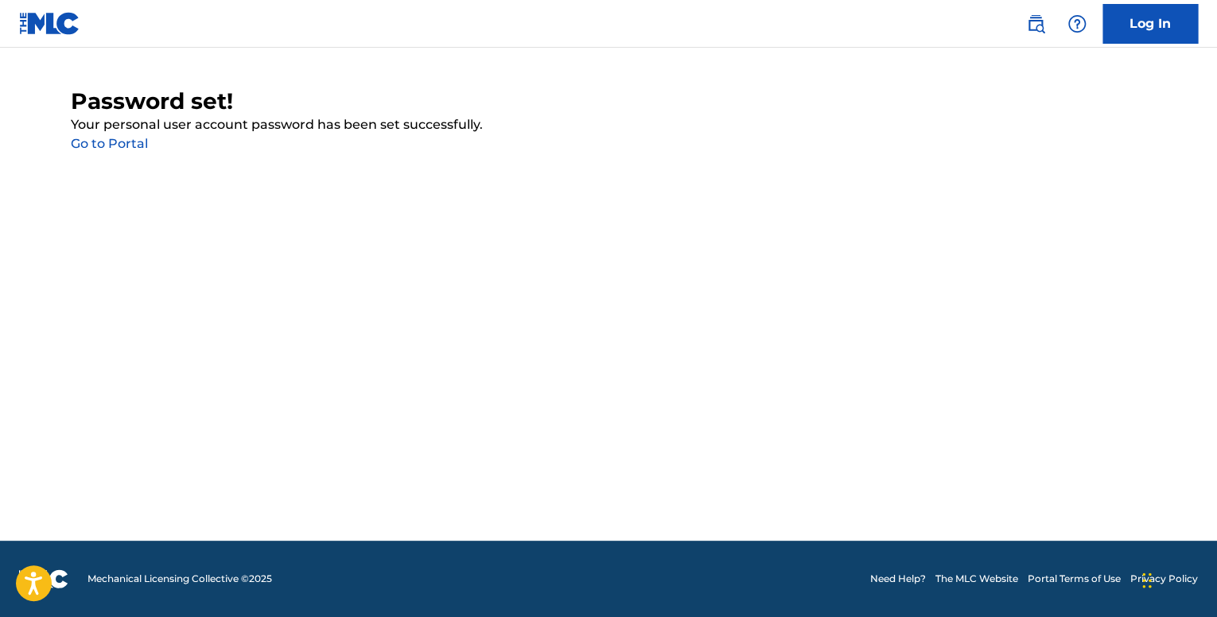
click at [134, 144] on link "Go to Portal" at bounding box center [109, 143] width 77 height 15
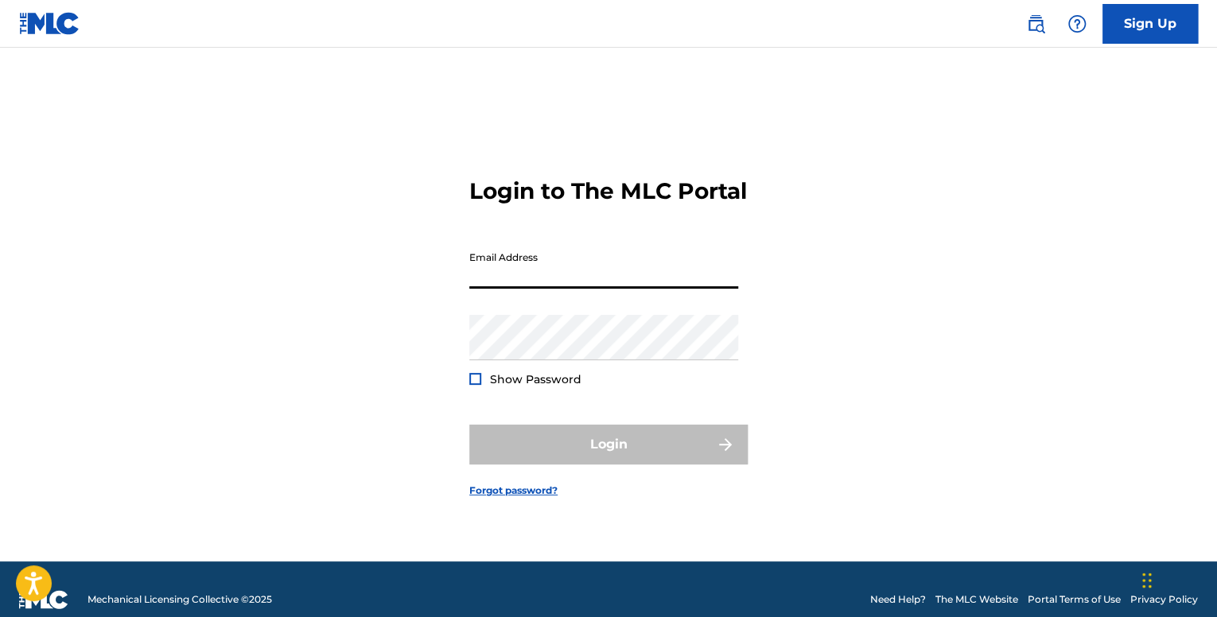
click at [546, 283] on input "Email Address" at bounding box center [603, 265] width 269 height 45
type input "[PERSON_NAME][EMAIL_ADDRESS][DOMAIN_NAME]"
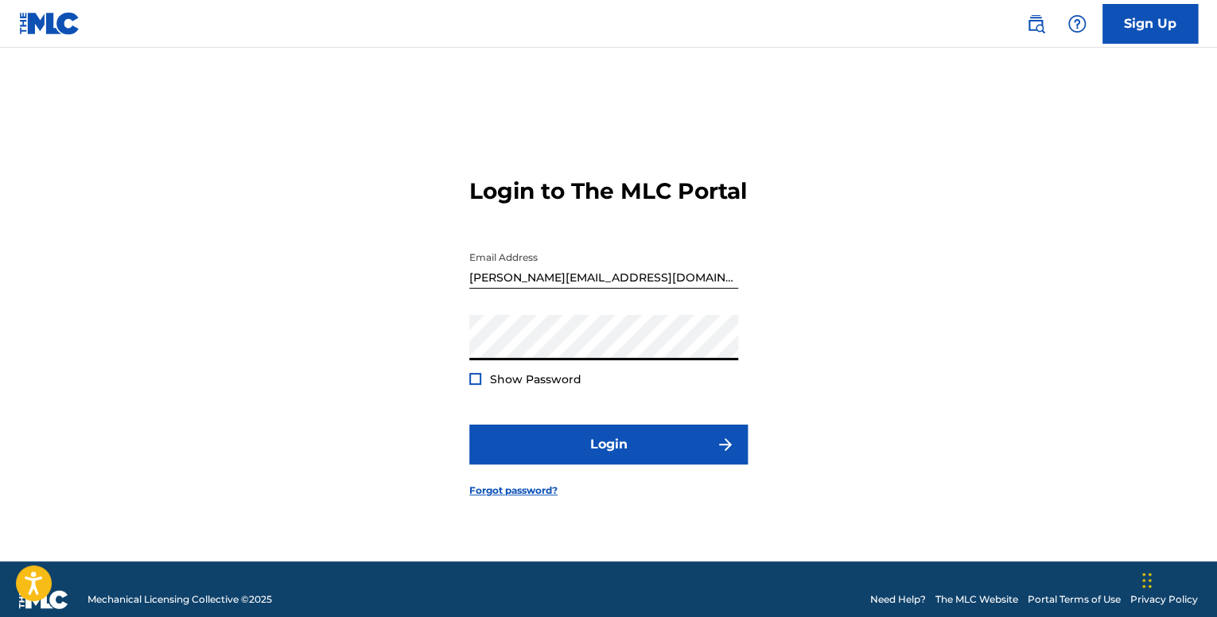
click at [469, 425] on button "Login" at bounding box center [608, 445] width 278 height 40
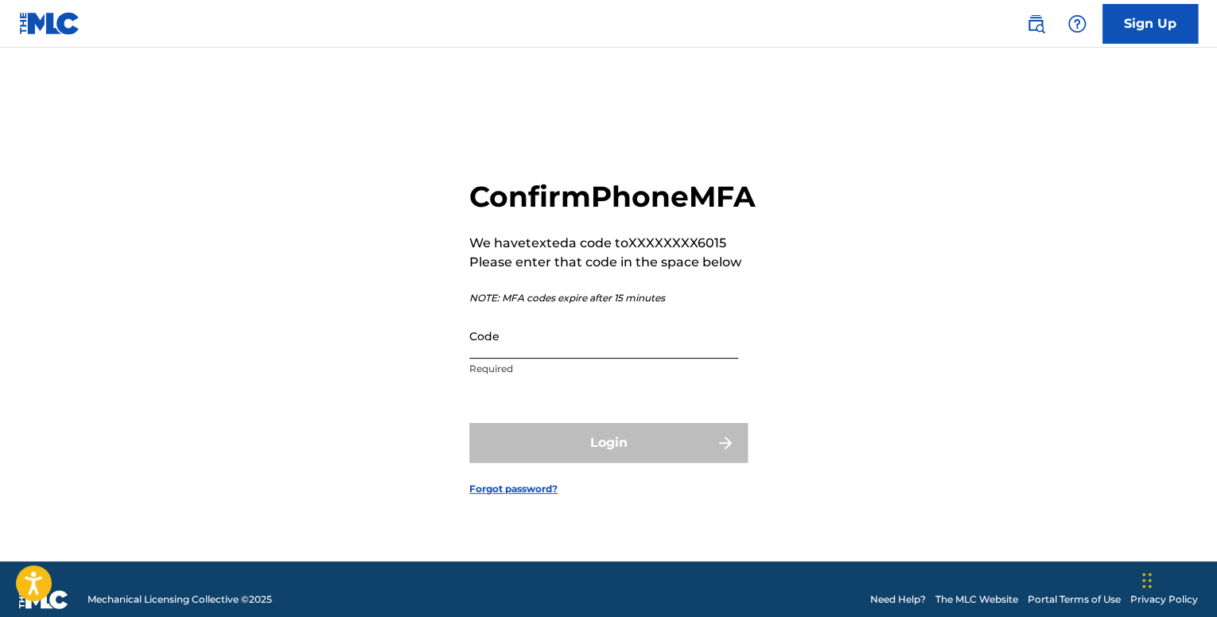
click at [588, 359] on input "Code" at bounding box center [603, 335] width 269 height 45
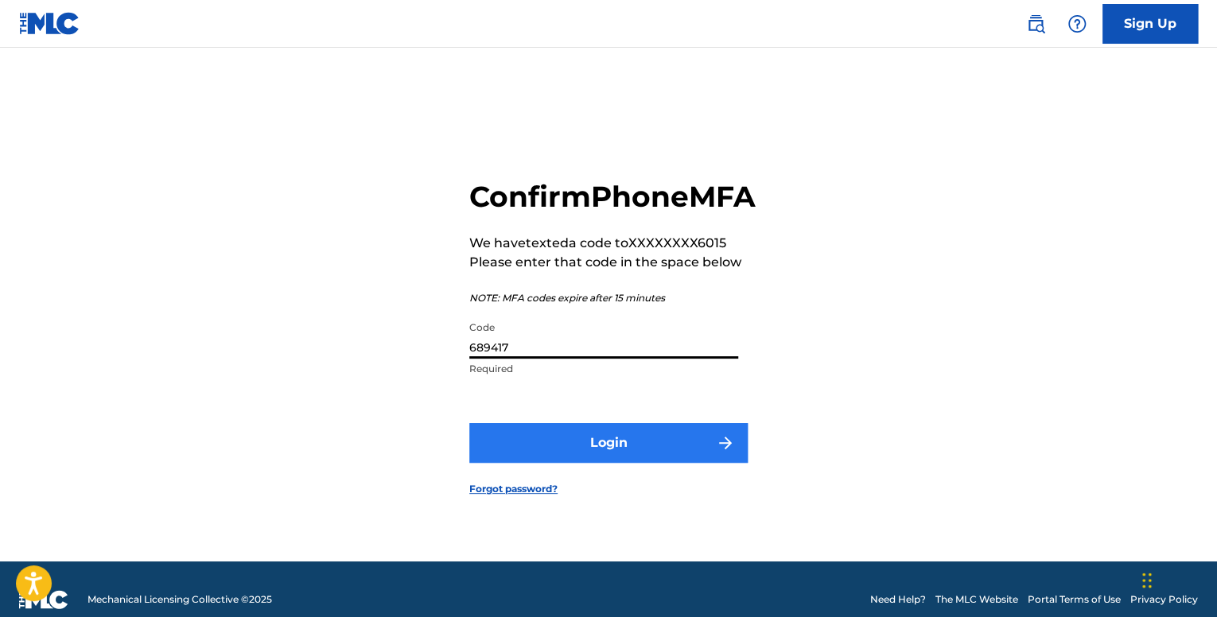
type input "689417"
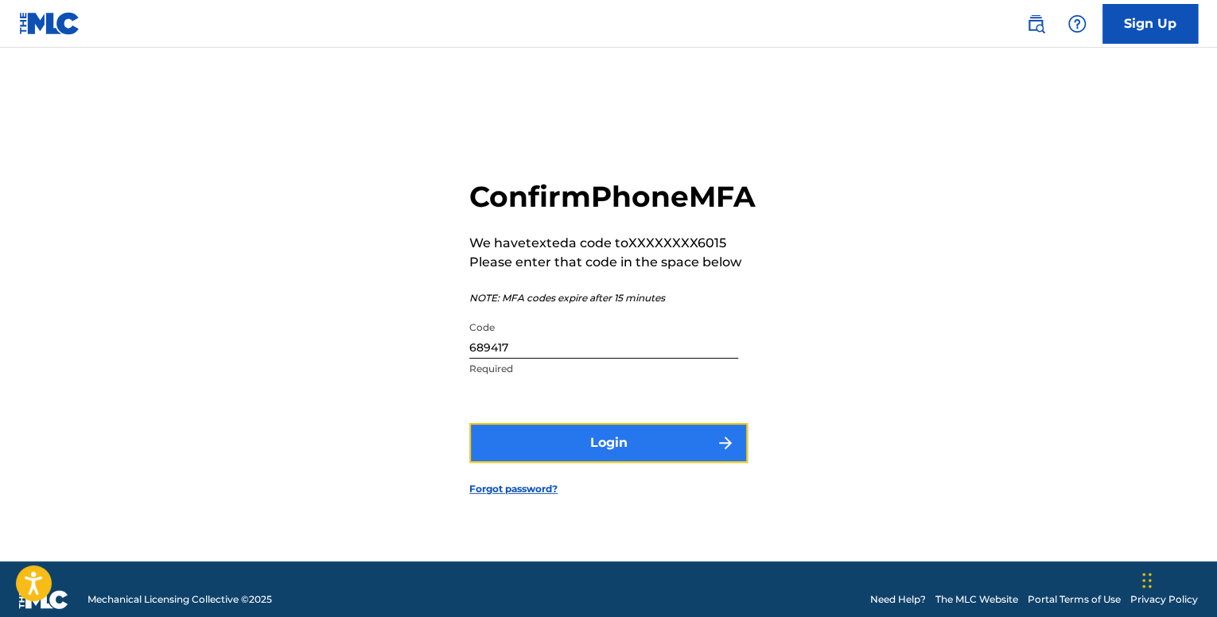
click at [677, 463] on button "Login" at bounding box center [608, 443] width 278 height 40
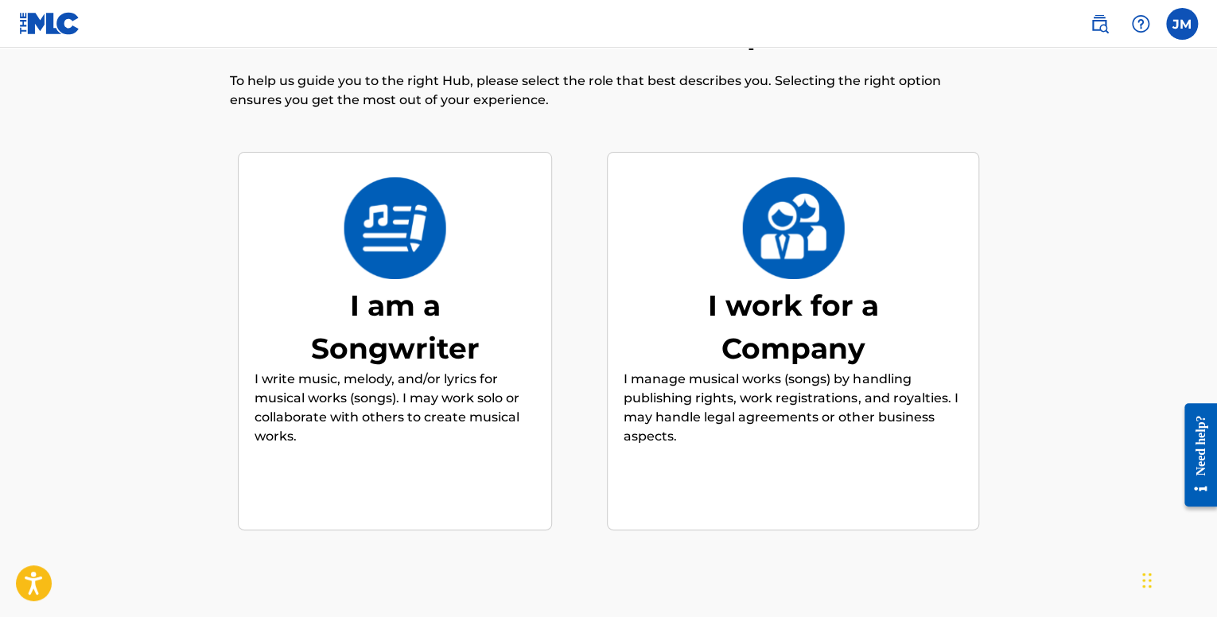
click at [445, 441] on p "I write music, melody, and/or lyrics for musical works (songs). I may work solo…" at bounding box center [395, 408] width 281 height 76
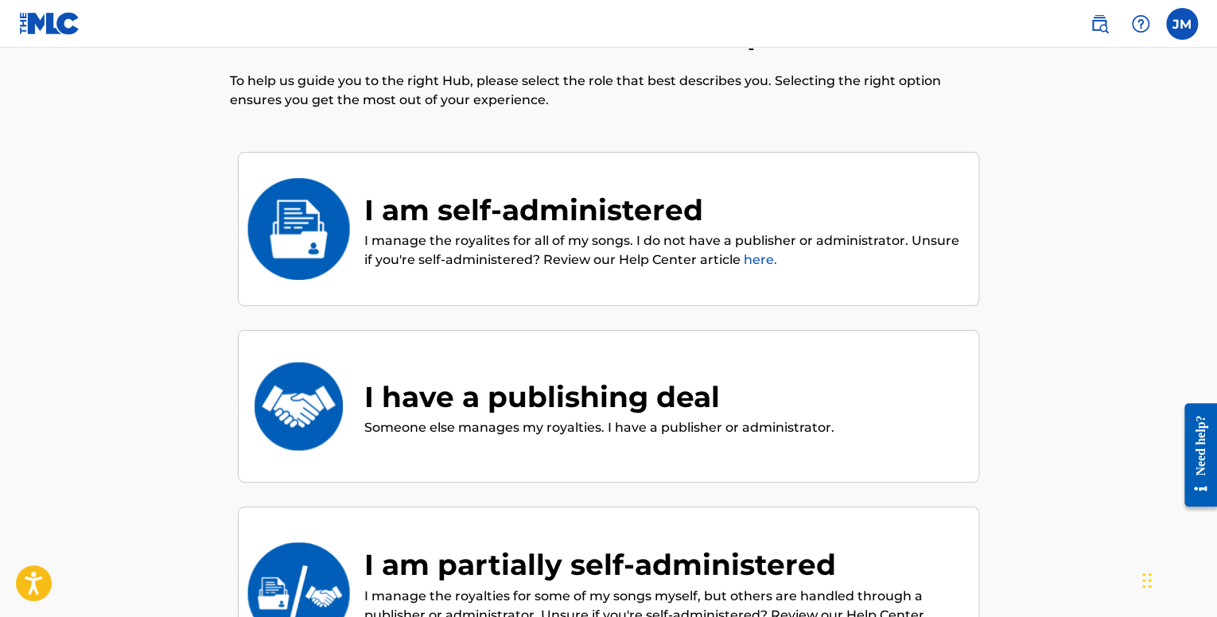
click at [586, 237] on p "I manage the royalites for all of my songs. I do not have a publisher or admini…" at bounding box center [663, 250] width 598 height 38
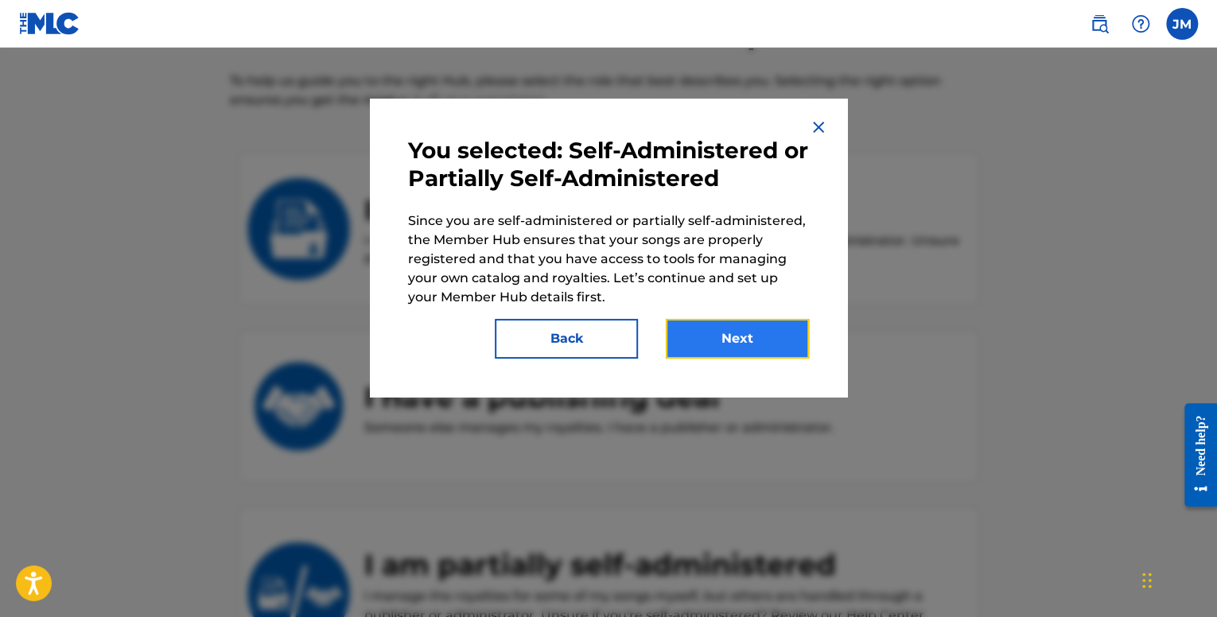
click at [723, 329] on button "Next" at bounding box center [737, 339] width 143 height 40
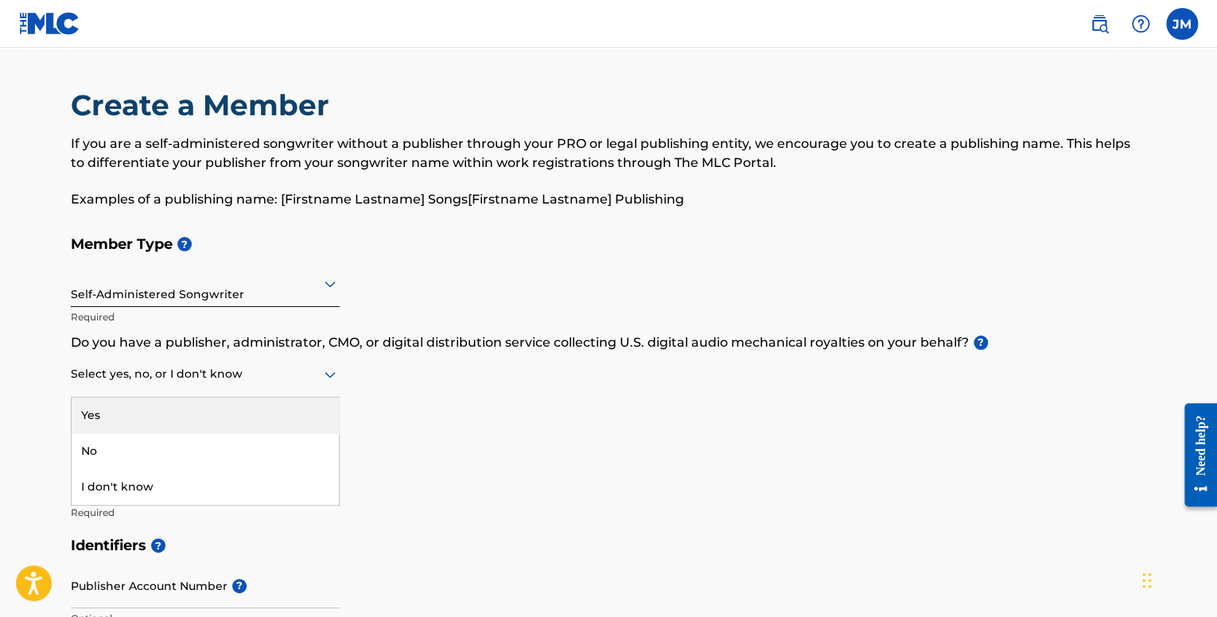
click at [228, 384] on div "Select yes, no, or I don't know" at bounding box center [205, 374] width 269 height 45
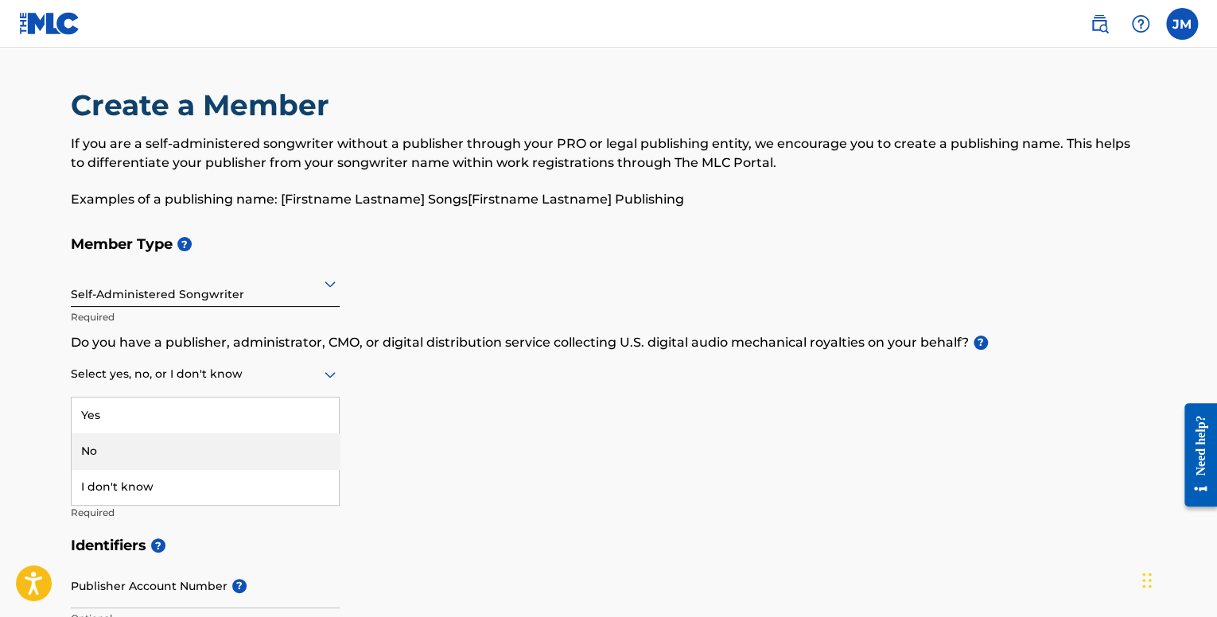
click at [185, 442] on div "No" at bounding box center [205, 452] width 267 height 36
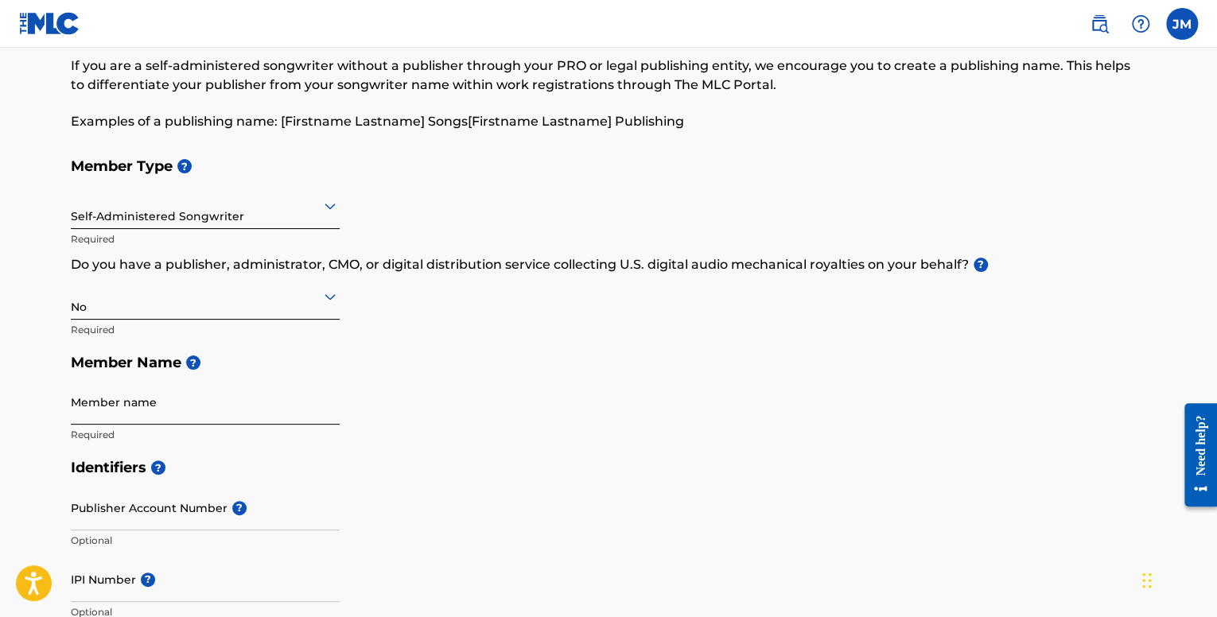
scroll to position [79, 0]
click at [211, 414] on input "Member name" at bounding box center [205, 401] width 269 height 45
click at [395, 348] on h5 "Member Name ?" at bounding box center [608, 362] width 1075 height 34
click at [477, 357] on h5 "Member Name ?" at bounding box center [608, 362] width 1075 height 34
click at [260, 407] on input "Member name" at bounding box center [205, 401] width 269 height 45
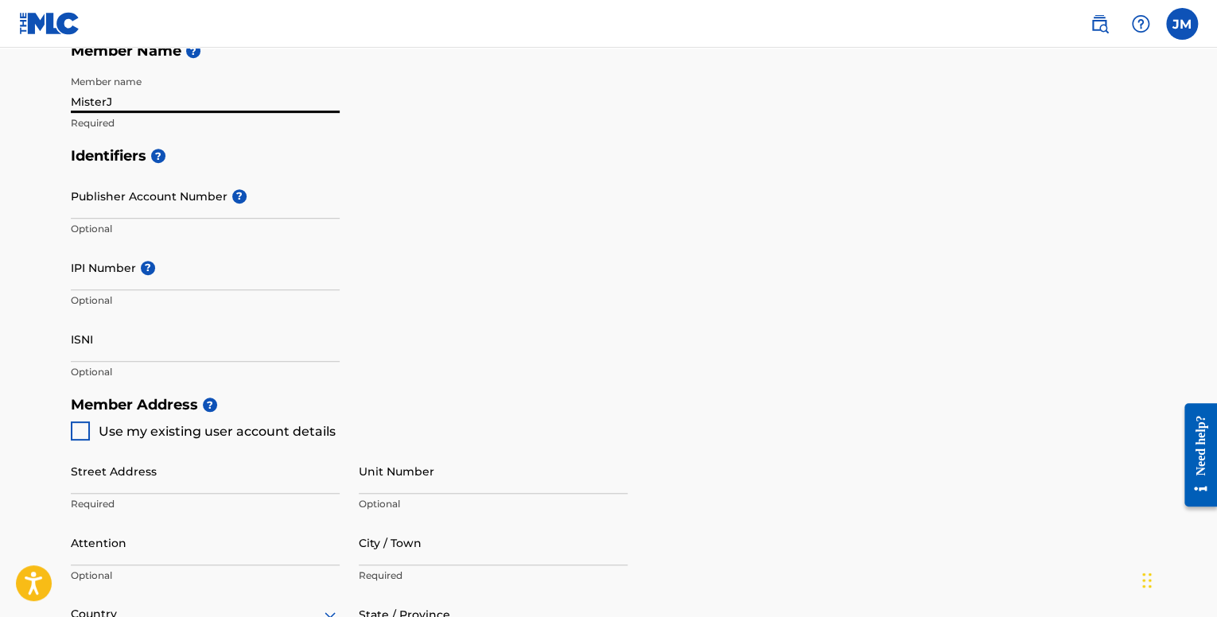
scroll to position [395, 0]
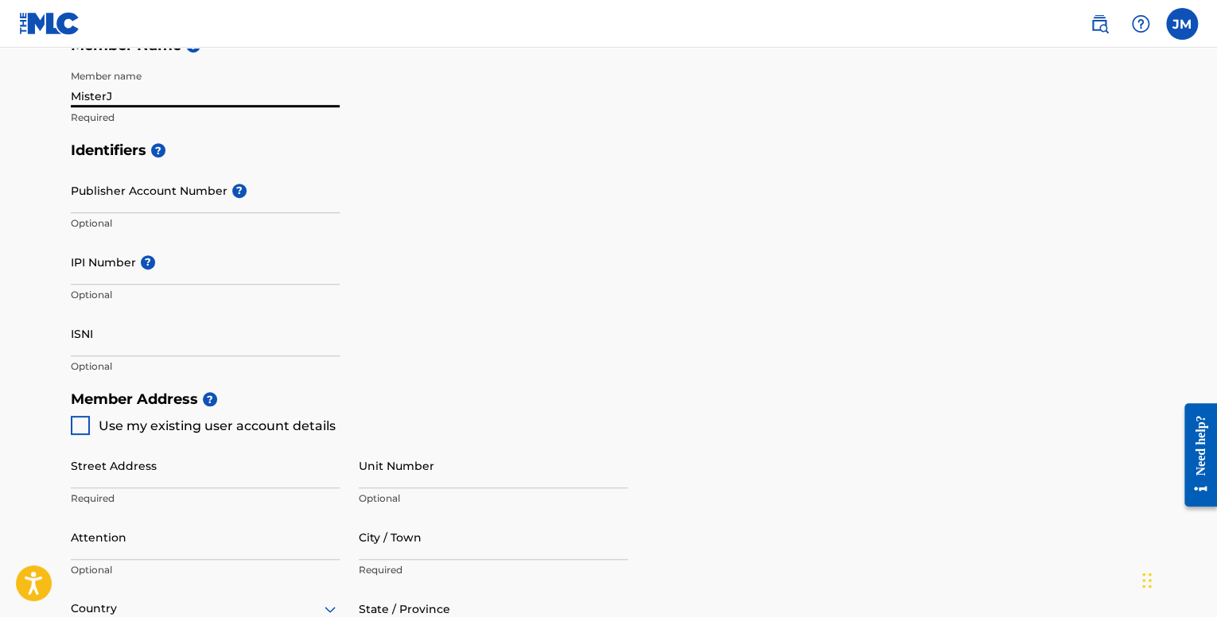
type input "MisterJ"
click at [239, 423] on span "Use my existing user account details" at bounding box center [217, 425] width 237 height 15
type input "[STREET_ADDRESS]"
type input "[GEOGRAPHIC_DATA]"
type input "32258"
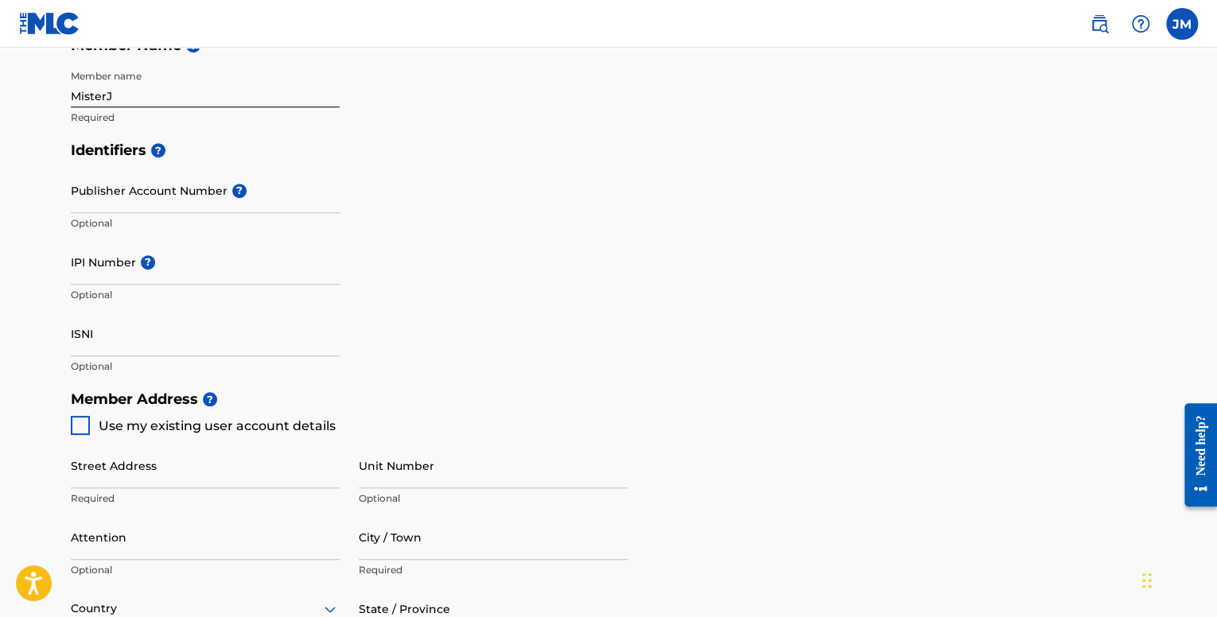
type input "904"
type input "3786015"
type input "[PERSON_NAME][EMAIL_ADDRESS][DOMAIN_NAME]"
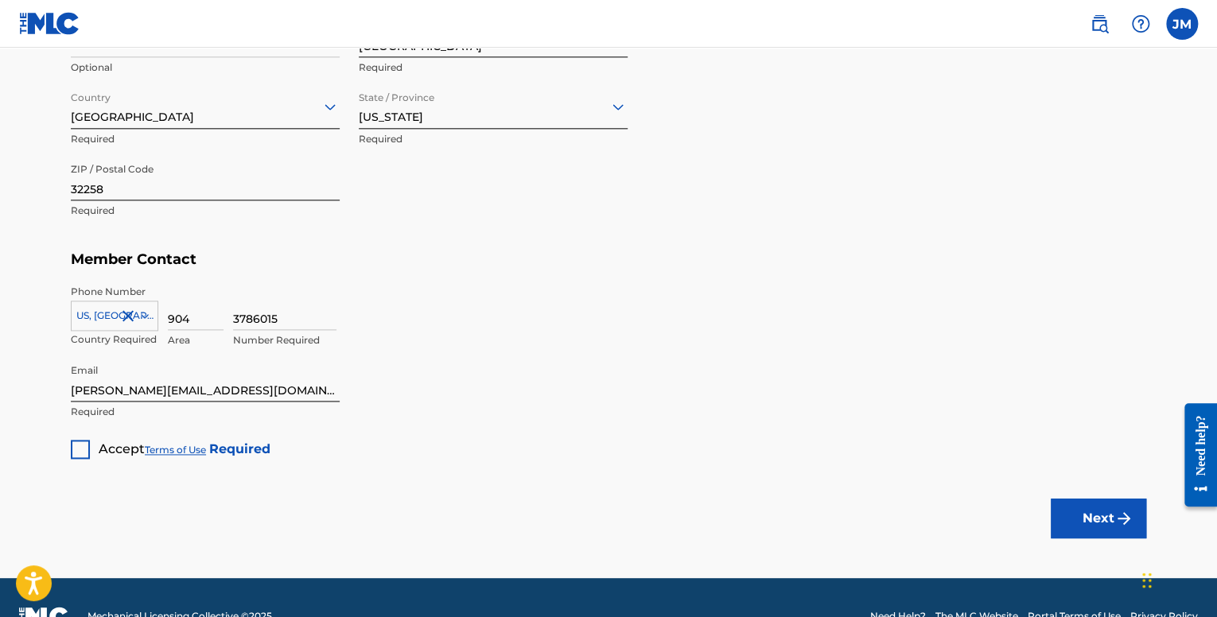
scroll to position [935, 0]
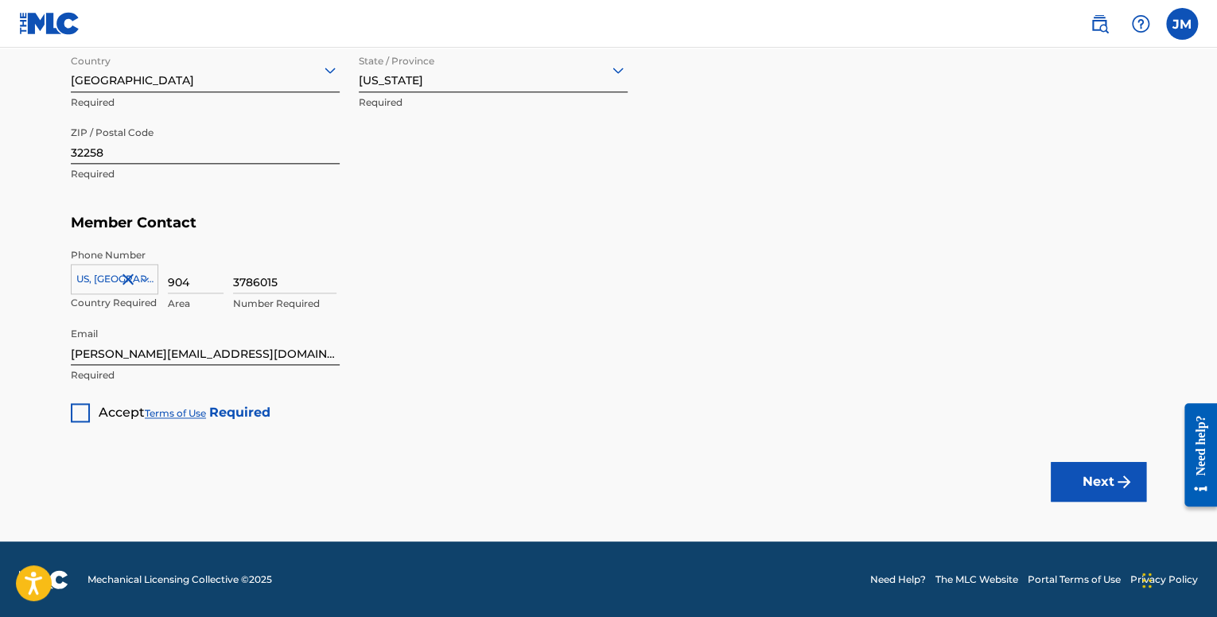
click at [80, 414] on div at bounding box center [80, 412] width 19 height 19
click at [1053, 475] on button "Next" at bounding box center [1098, 482] width 95 height 40
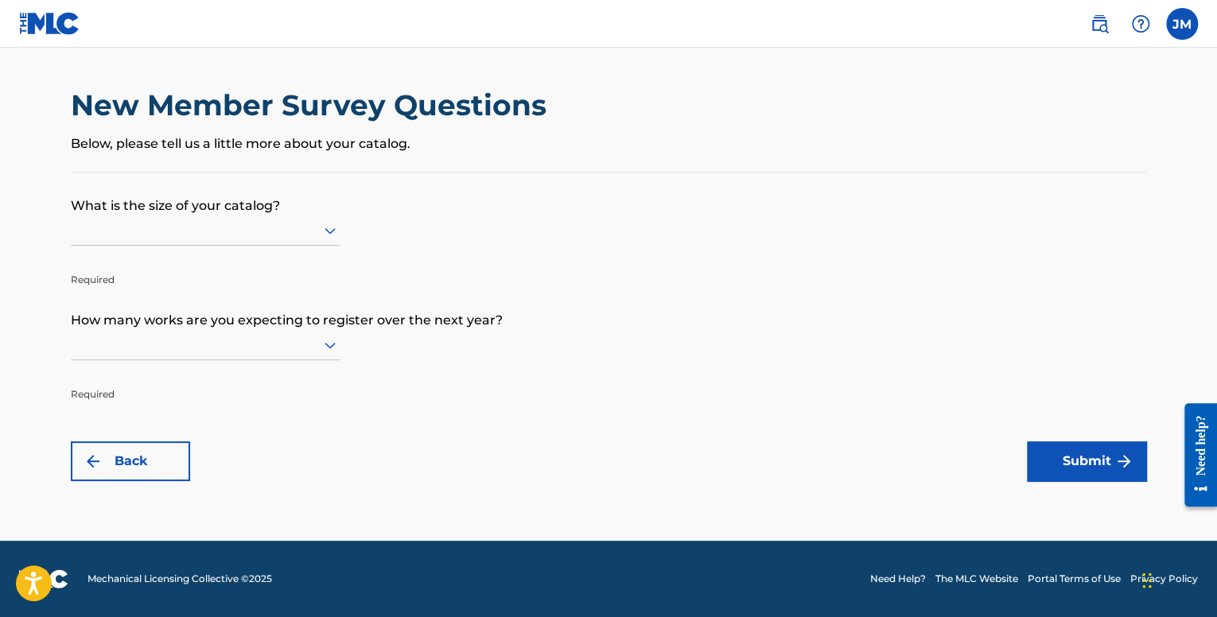
click at [170, 233] on div at bounding box center [205, 230] width 269 height 20
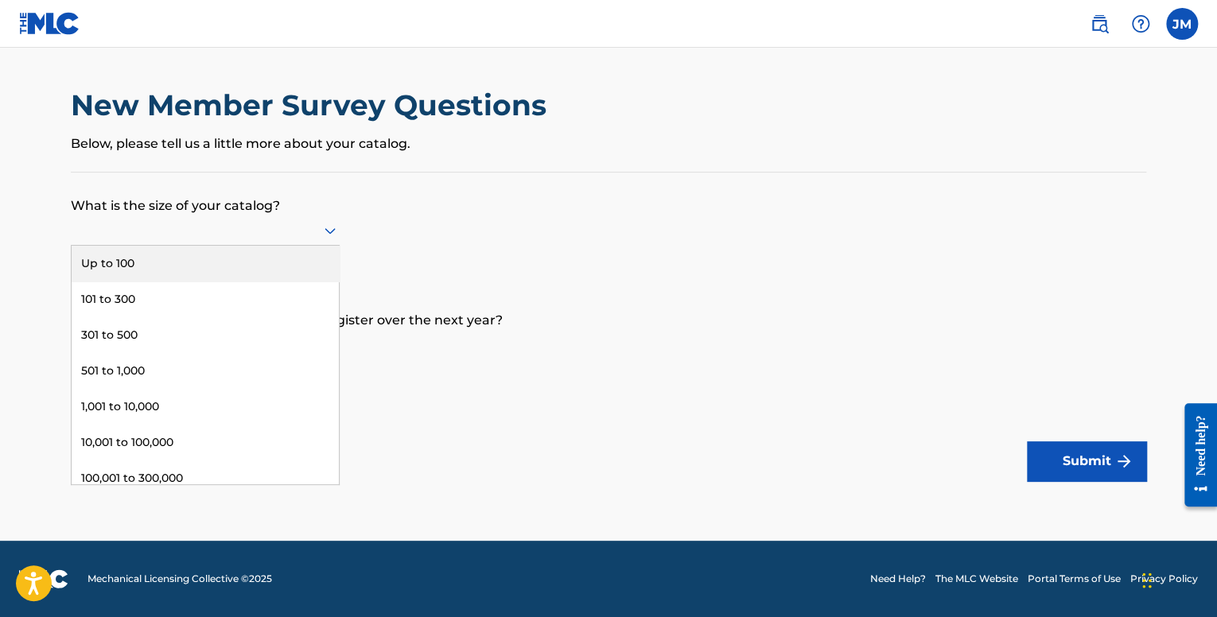
click at [173, 265] on div "Up to 100" at bounding box center [205, 264] width 267 height 36
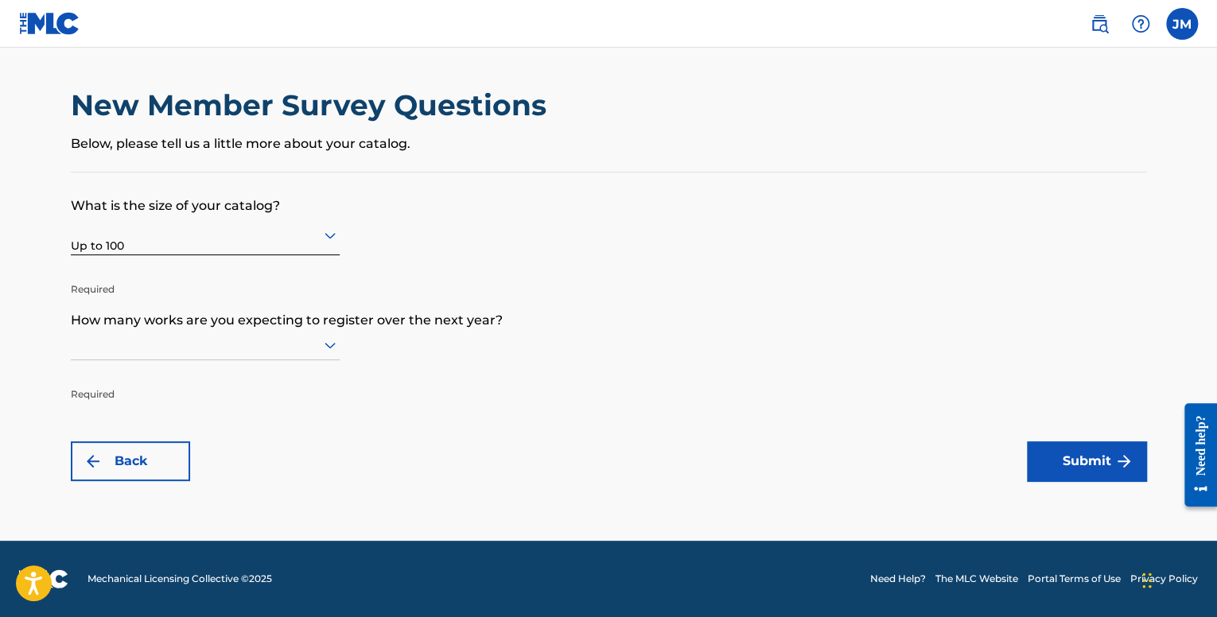
click at [181, 350] on div at bounding box center [205, 345] width 269 height 20
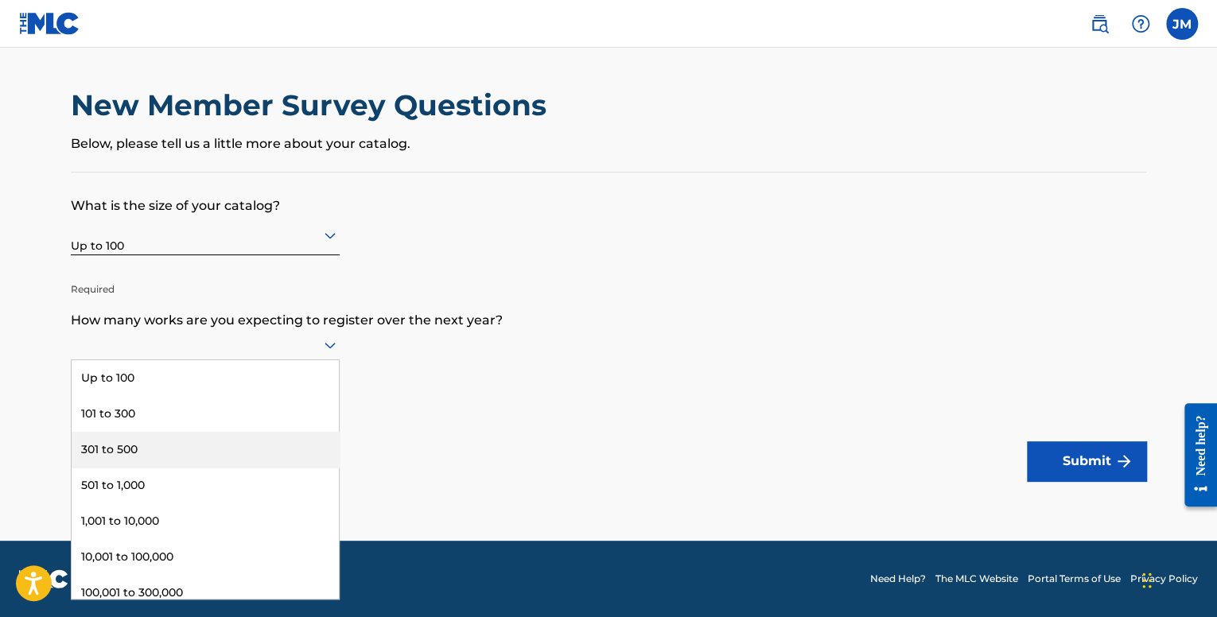
click at [143, 439] on div "301 to 500" at bounding box center [205, 450] width 267 height 36
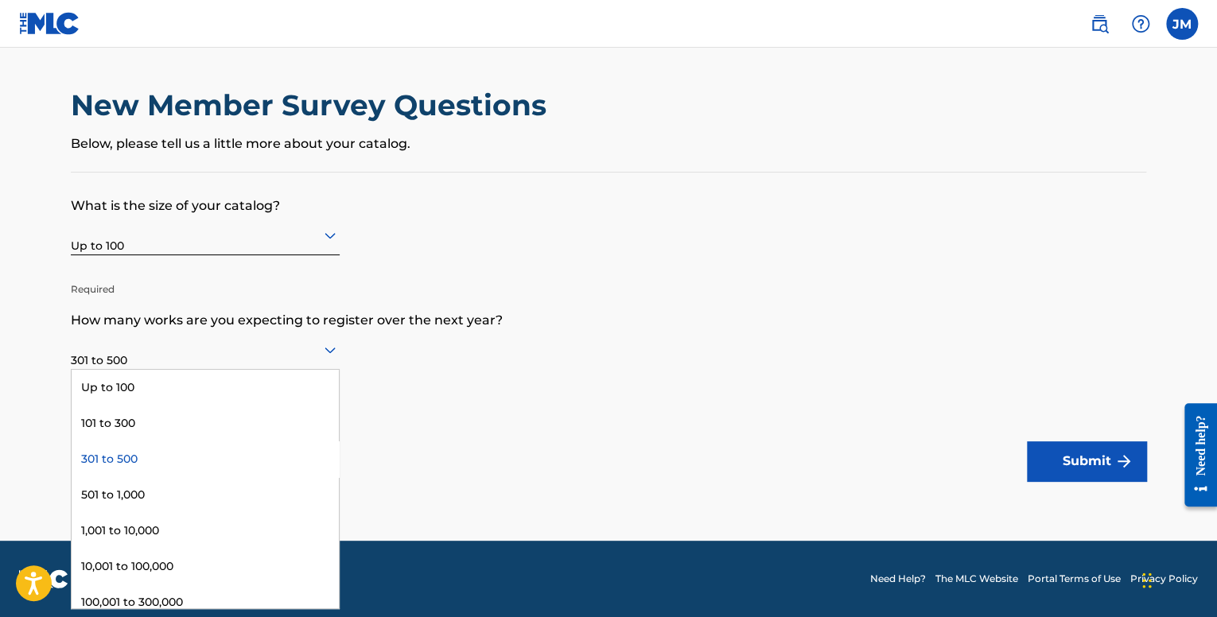
click at [143, 348] on div at bounding box center [205, 350] width 269 height 20
click at [145, 417] on div "101 to 300" at bounding box center [205, 424] width 267 height 36
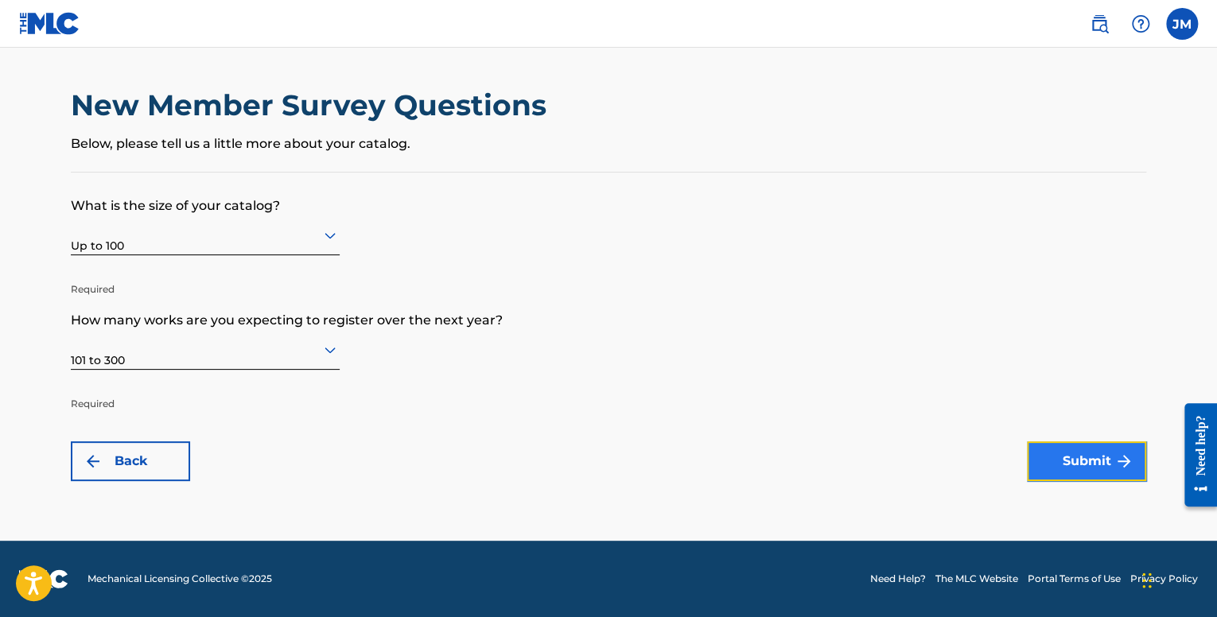
click at [1121, 450] on button "Submit" at bounding box center [1086, 461] width 119 height 40
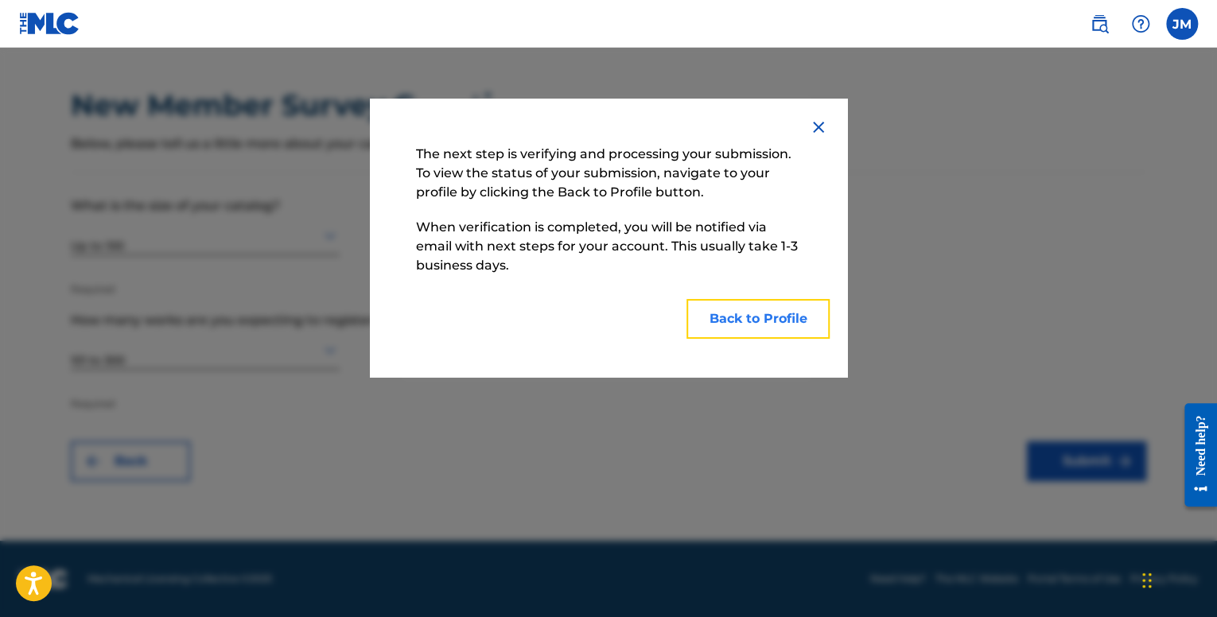
click at [791, 317] on button "Back to Profile" at bounding box center [757, 319] width 143 height 40
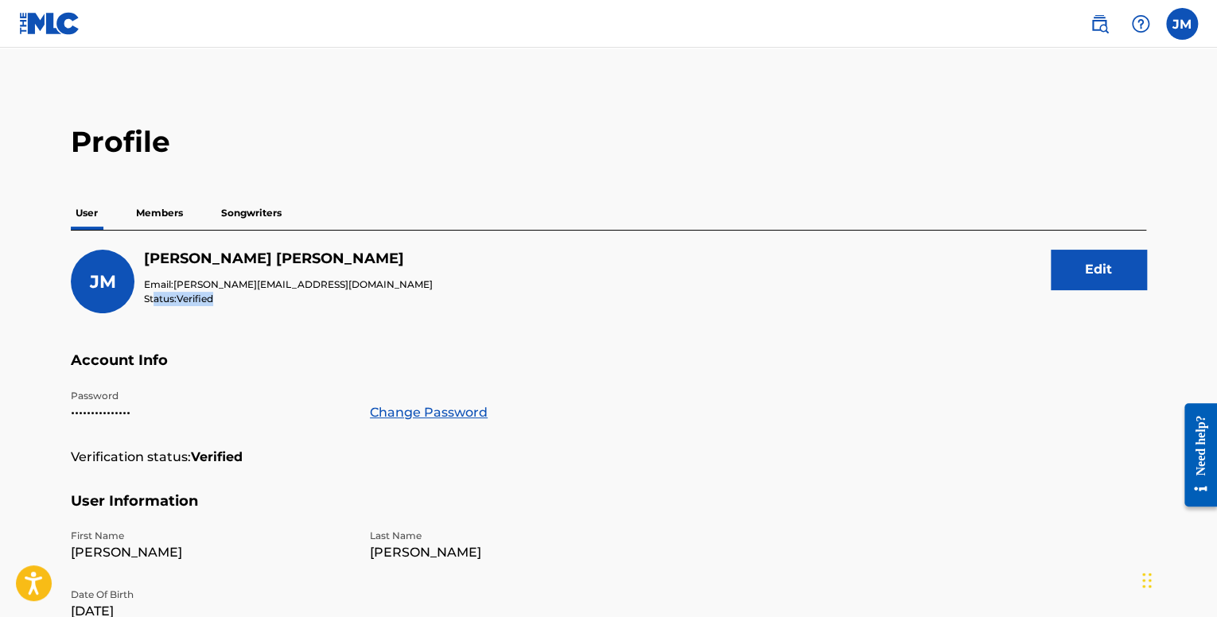
drag, startPoint x: 232, startPoint y: 299, endPoint x: 153, endPoint y: 297, distance: 79.6
click at [153, 297] on p "Status: Verified" at bounding box center [288, 299] width 289 height 14
click at [262, 308] on div "[PERSON_NAME] Email: [PERSON_NAME][EMAIL_ADDRESS][DOMAIN_NAME] Status: Verified" at bounding box center [252, 282] width 362 height 64
click at [173, 216] on p "Members" at bounding box center [159, 212] width 56 height 33
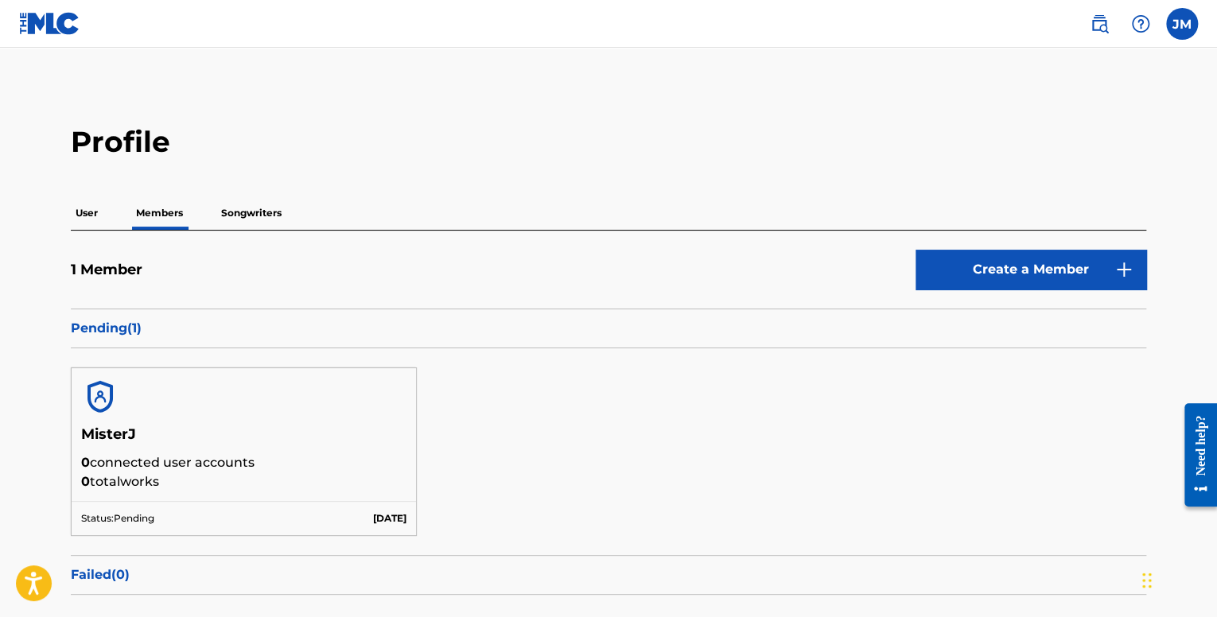
click at [135, 334] on p "Pending ( 1 )" at bounding box center [608, 328] width 1075 height 19
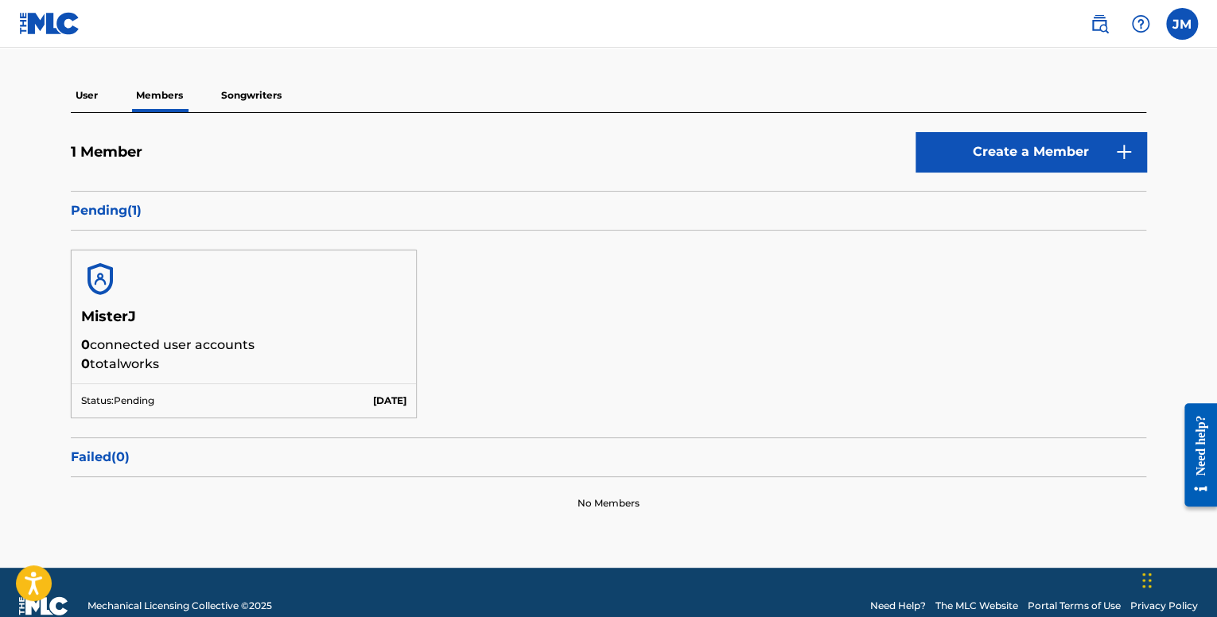
scroll to position [143, 0]
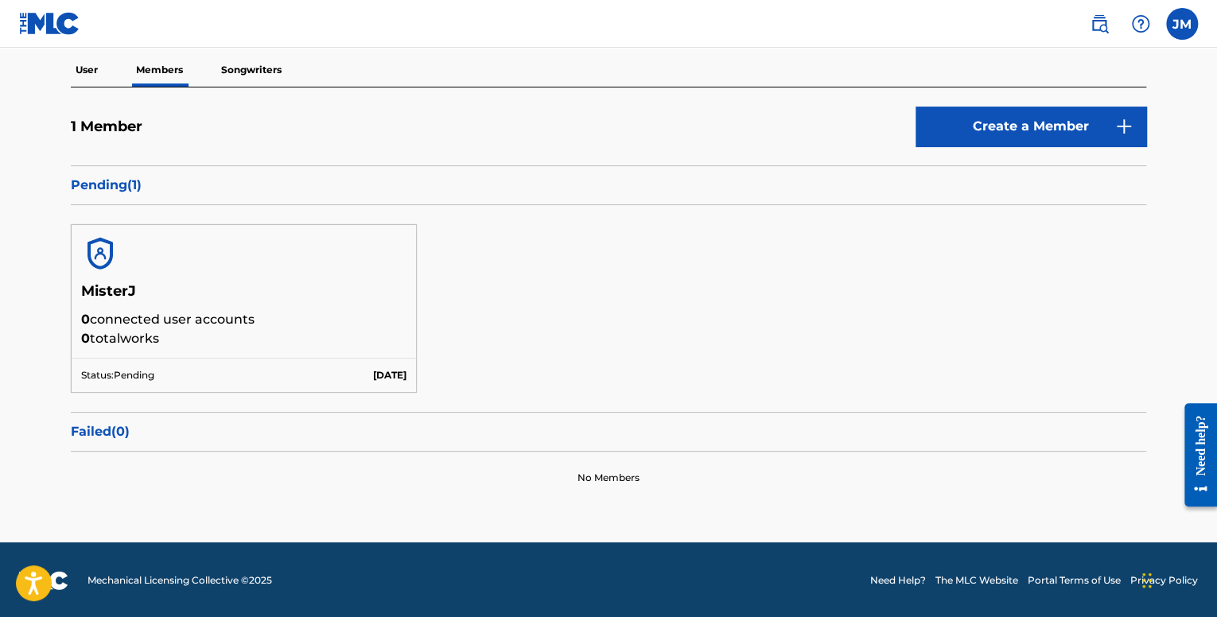
click at [286, 329] on p "0 total works" at bounding box center [243, 338] width 325 height 19
click at [175, 332] on p "0 total works" at bounding box center [243, 338] width 325 height 19
click at [154, 364] on div "Status: Pending [DATE]" at bounding box center [244, 375] width 344 height 34
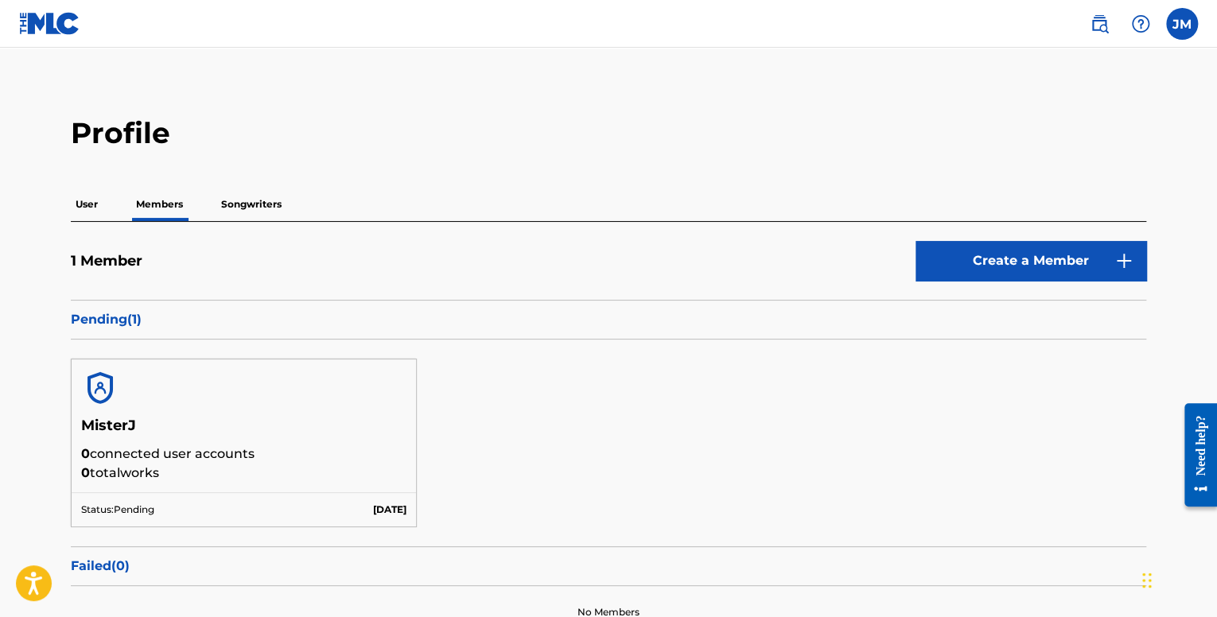
scroll to position [0, 0]
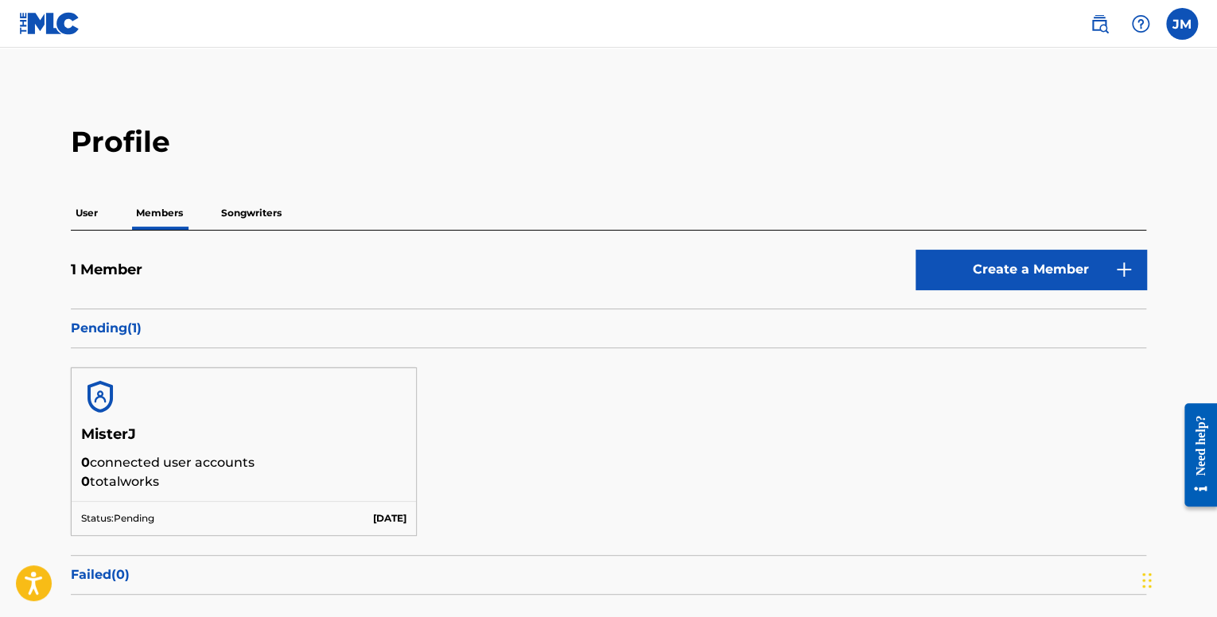
click at [108, 394] on img at bounding box center [100, 397] width 38 height 38
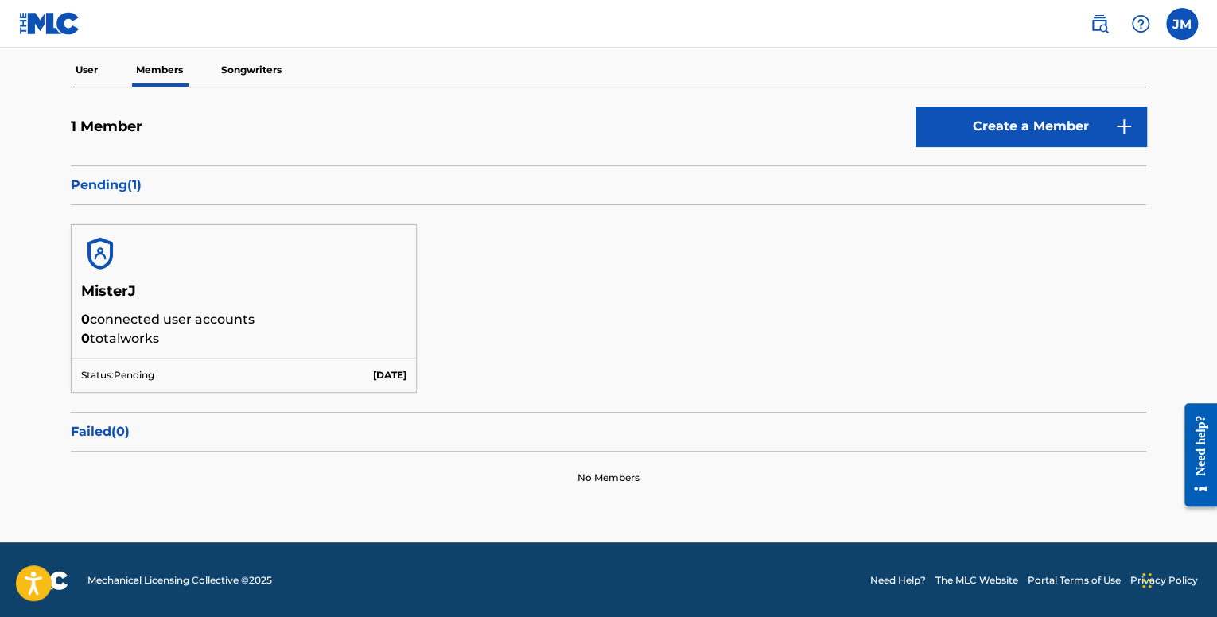
click at [134, 287] on h5 "MisterJ" at bounding box center [243, 296] width 325 height 28
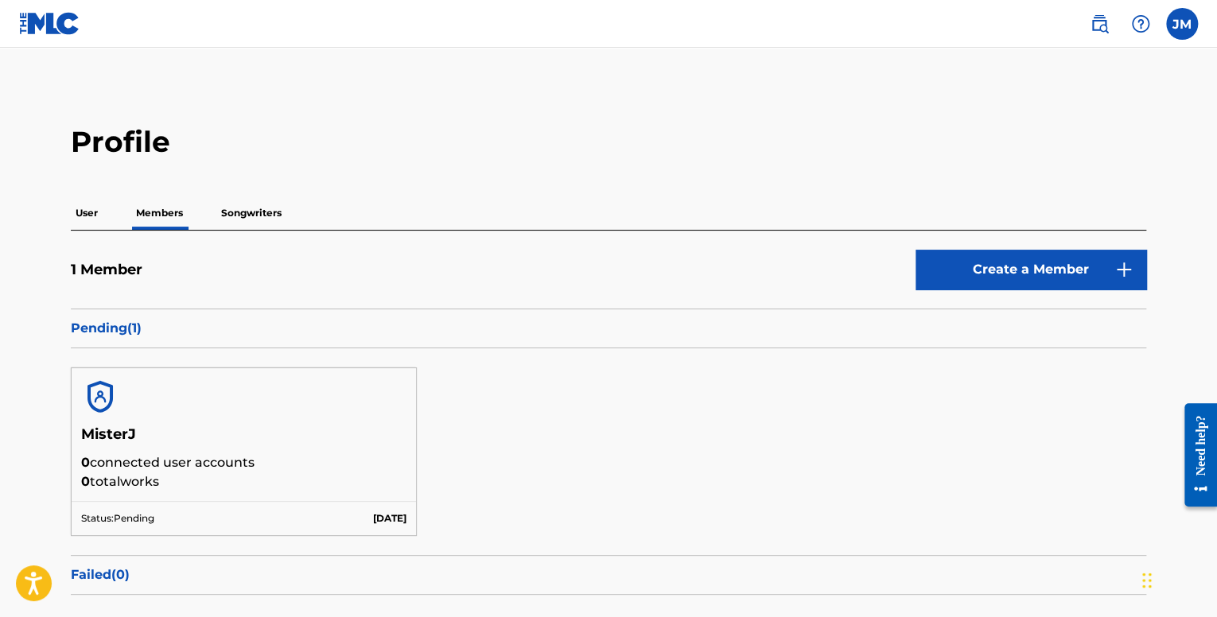
click at [246, 222] on p "Songwriters" at bounding box center [251, 212] width 70 height 33
